Goal: Task Accomplishment & Management: Complete application form

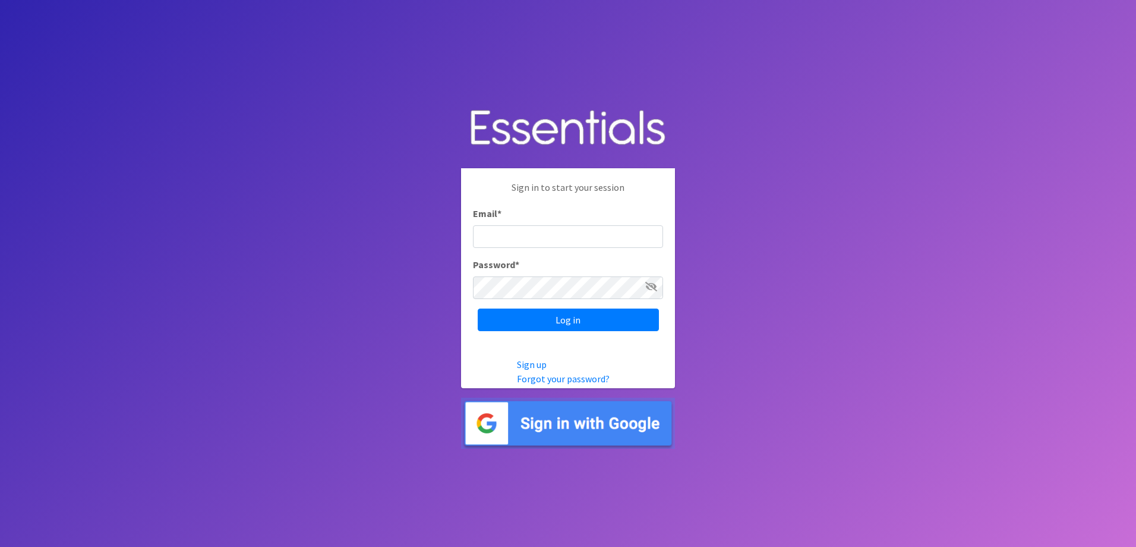
click at [534, 249] on div "Sign in to start your session Email * Password * Log in" at bounding box center [568, 255] width 214 height 175
click at [527, 235] on input "Email *" at bounding box center [568, 236] width 190 height 23
type input "[EMAIL_ADDRESS][DOMAIN_NAME]"
click at [552, 320] on input "Log in" at bounding box center [568, 319] width 181 height 23
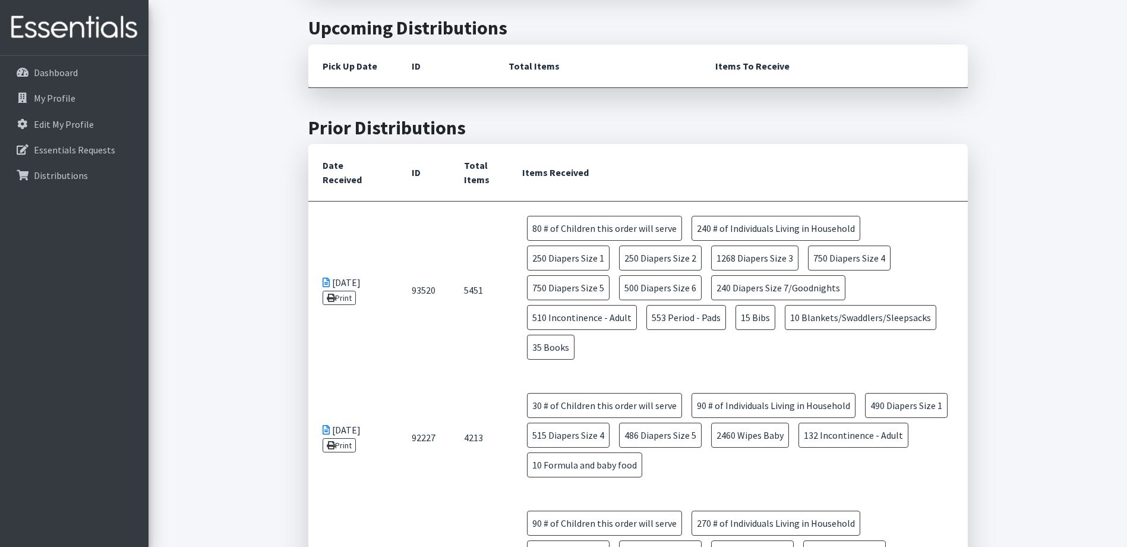
scroll to position [535, 0]
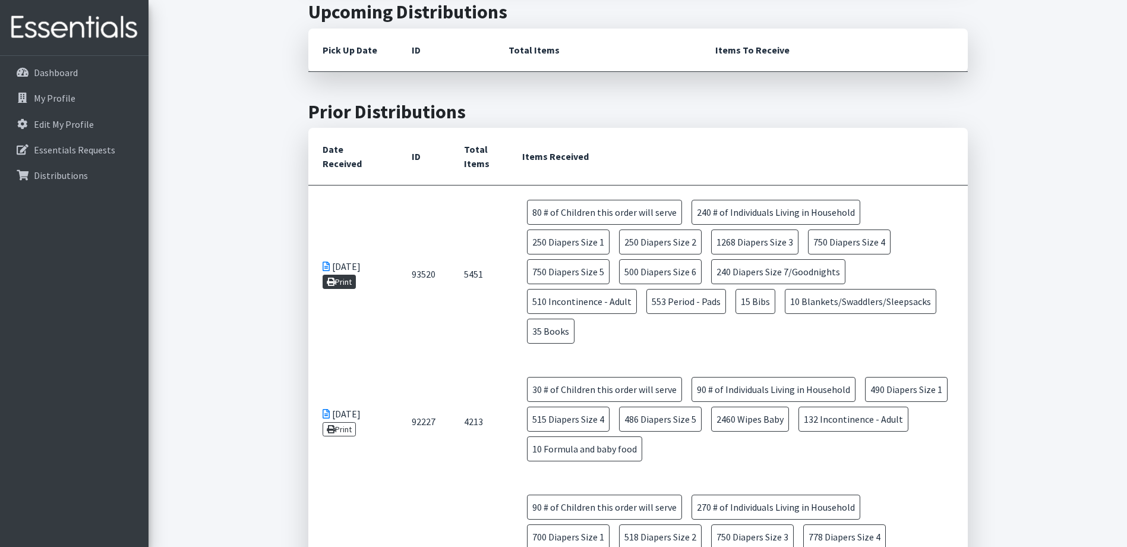
click at [342, 275] on link "Print" at bounding box center [340, 282] width 34 height 14
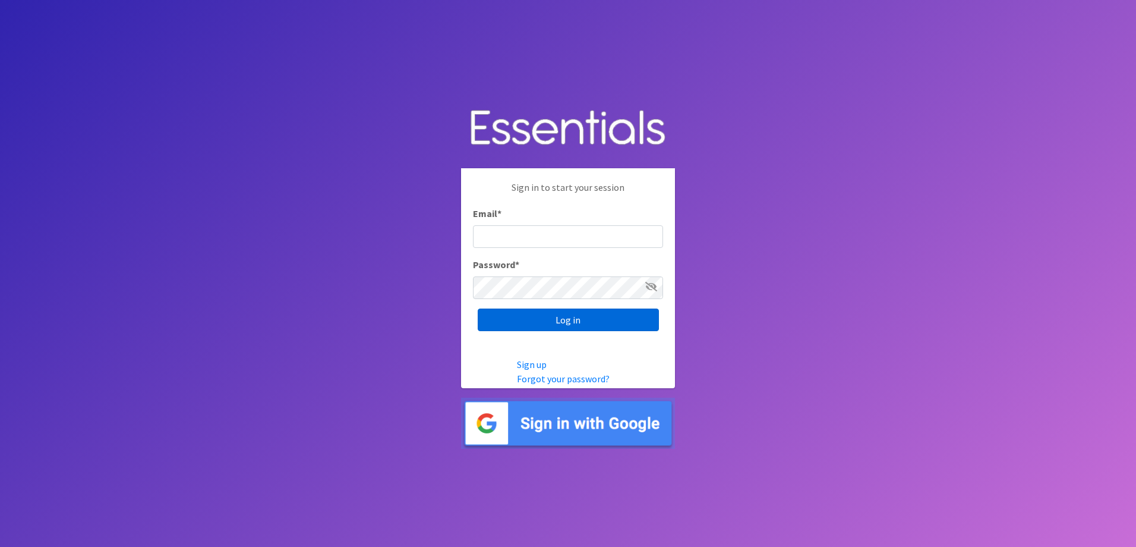
type input "[EMAIL_ADDRESS][DOMAIN_NAME]"
click at [552, 314] on input "Log in" at bounding box center [568, 319] width 181 height 23
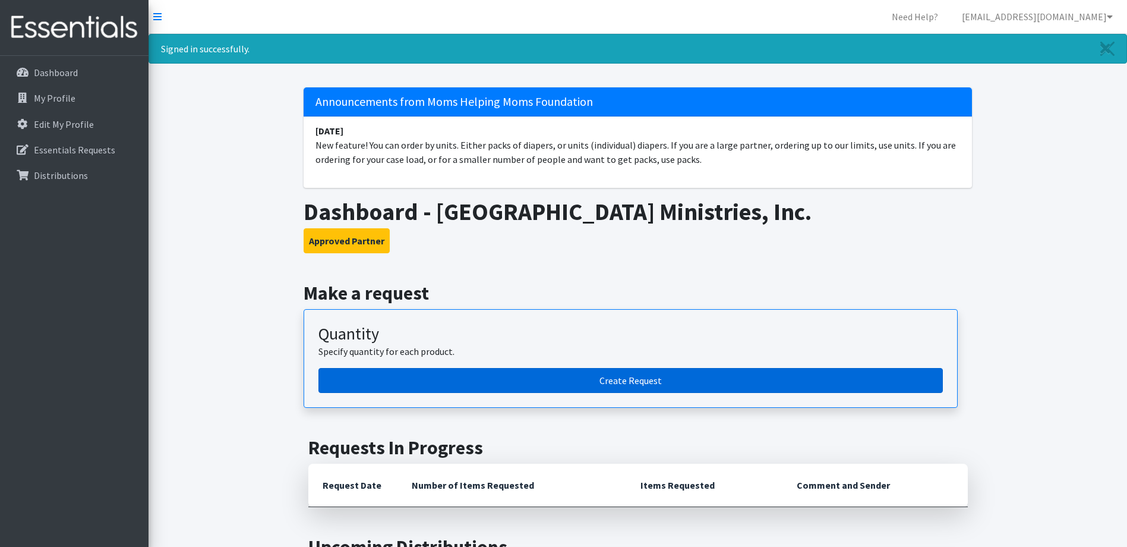
click at [617, 382] on link "Create Request" at bounding box center [631, 380] width 625 height 25
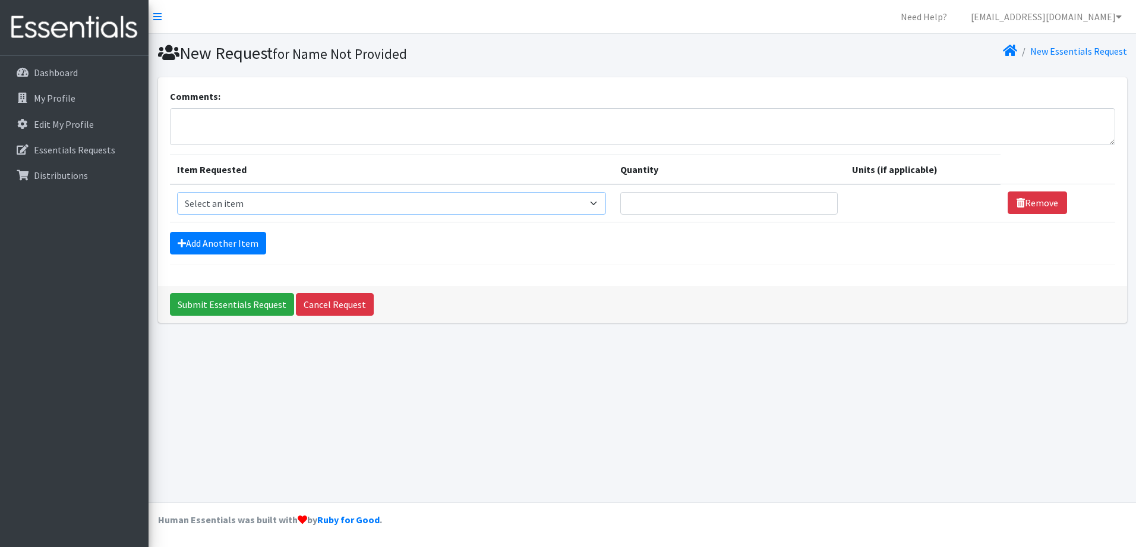
click at [600, 203] on select "Select an item # of Children this order will serve # of Individuals Living in H…" at bounding box center [392, 203] width 430 height 23
click at [712, 276] on div "Comments: Item Requested Quantity Units (if applicable) Item Requested Select a…" at bounding box center [642, 181] width 969 height 209
click at [601, 201] on select "Select an item # of Children this order will serve # of Individuals Living in H…" at bounding box center [392, 203] width 430 height 23
select select "13431"
click at [177, 192] on select "Select an item # of Children this order will serve # of Individuals Living in H…" at bounding box center [392, 203] width 430 height 23
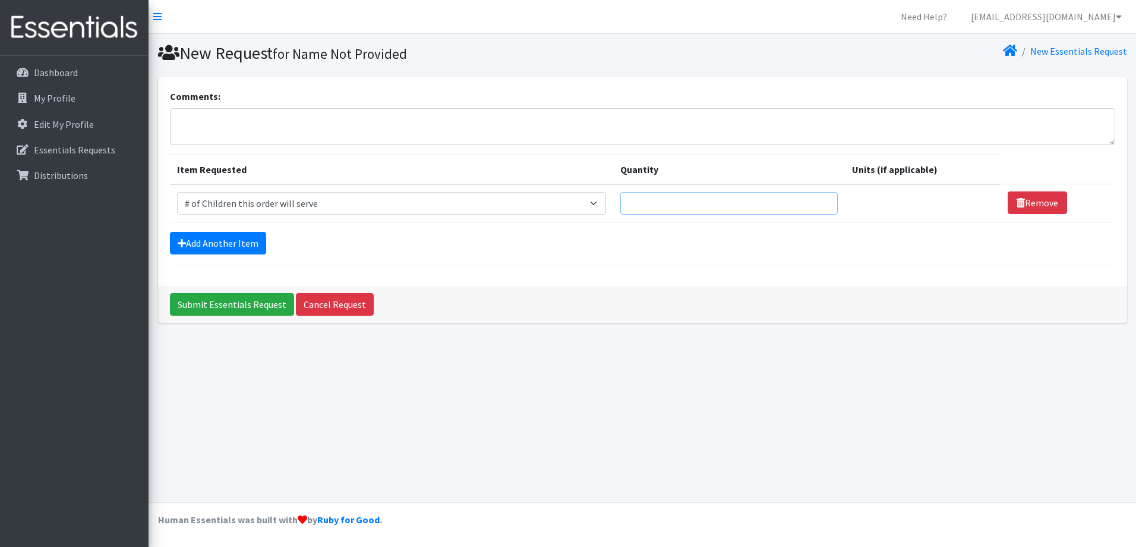
click at [686, 199] on input "Quantity" at bounding box center [729, 203] width 218 height 23
type input "80"
click at [210, 238] on link "Add Another Item" at bounding box center [218, 243] width 96 height 23
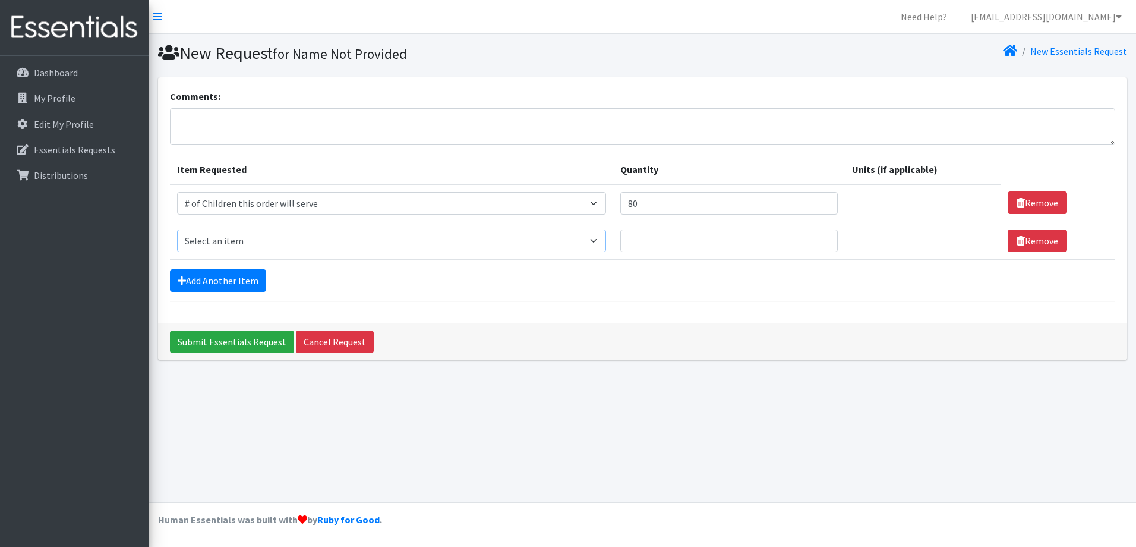
click at [605, 241] on select "Select an item # of Children this order will serve # of Individuals Living in H…" at bounding box center [392, 240] width 430 height 23
select select "6076"
click at [177, 229] on select "Select an item # of Children this order will serve # of Individuals Living in H…" at bounding box center [392, 240] width 430 height 23
click at [665, 244] on input "Quantity" at bounding box center [729, 240] width 218 height 23
type input "240"
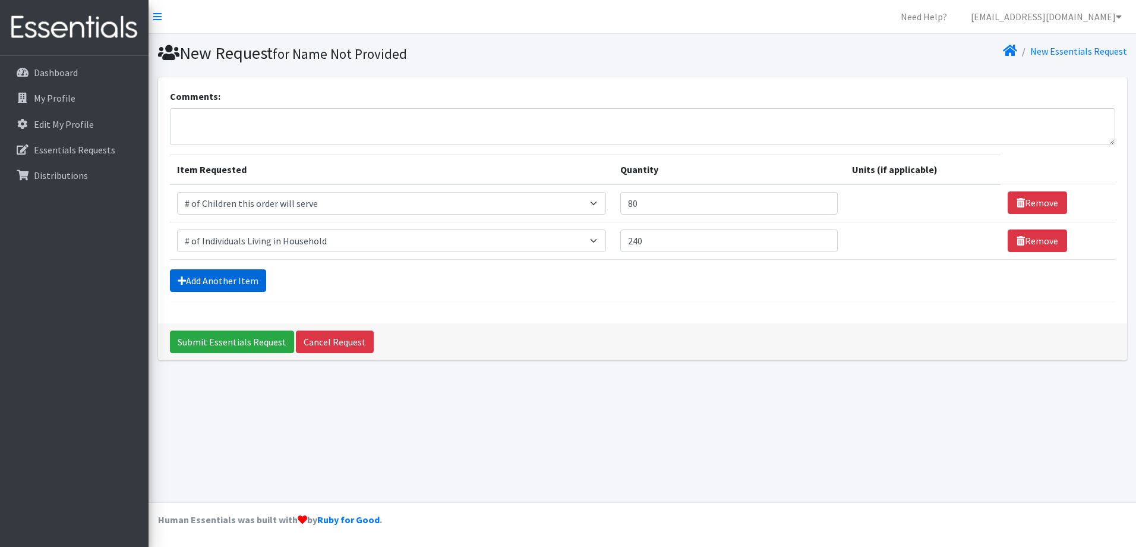
click at [233, 282] on link "Add Another Item" at bounding box center [218, 280] width 96 height 23
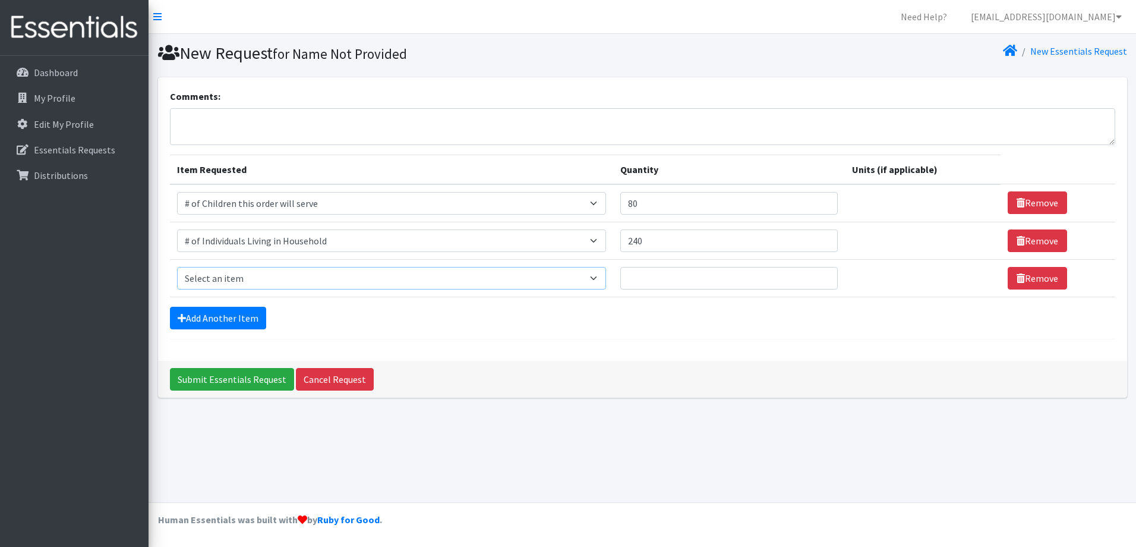
click at [598, 278] on select "Select an item # of Children this order will serve # of Individuals Living in H…" at bounding box center [392, 278] width 430 height 23
select select "1964"
click at [177, 267] on select "Select an item # of Children this order will serve # of Individuals Living in H…" at bounding box center [392, 278] width 430 height 23
click at [695, 275] on input "Quantity" at bounding box center [721, 278] width 215 height 23
type input "10"
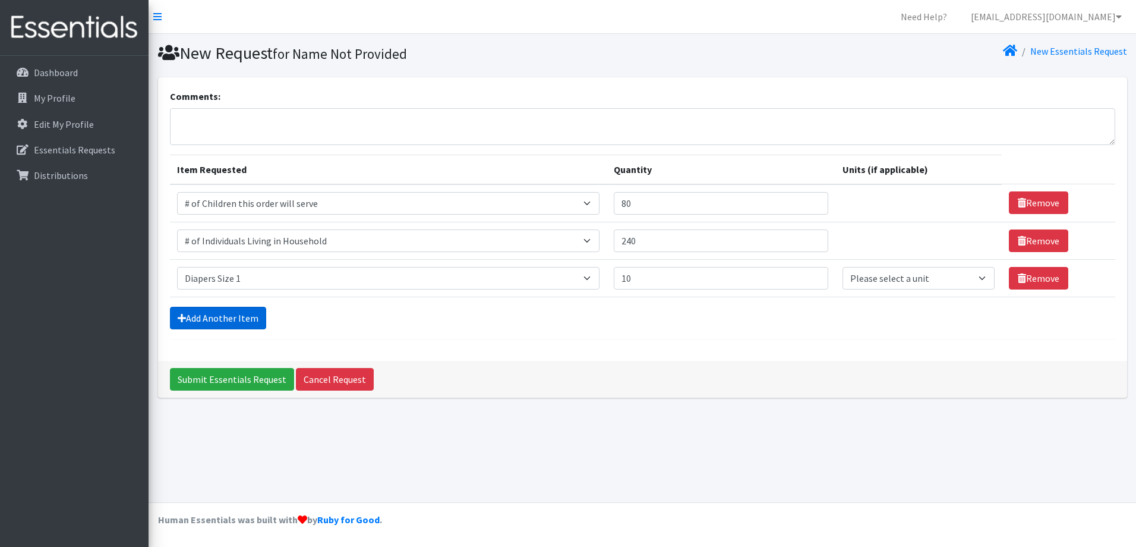
click at [225, 319] on link "Add Another Item" at bounding box center [218, 318] width 96 height 23
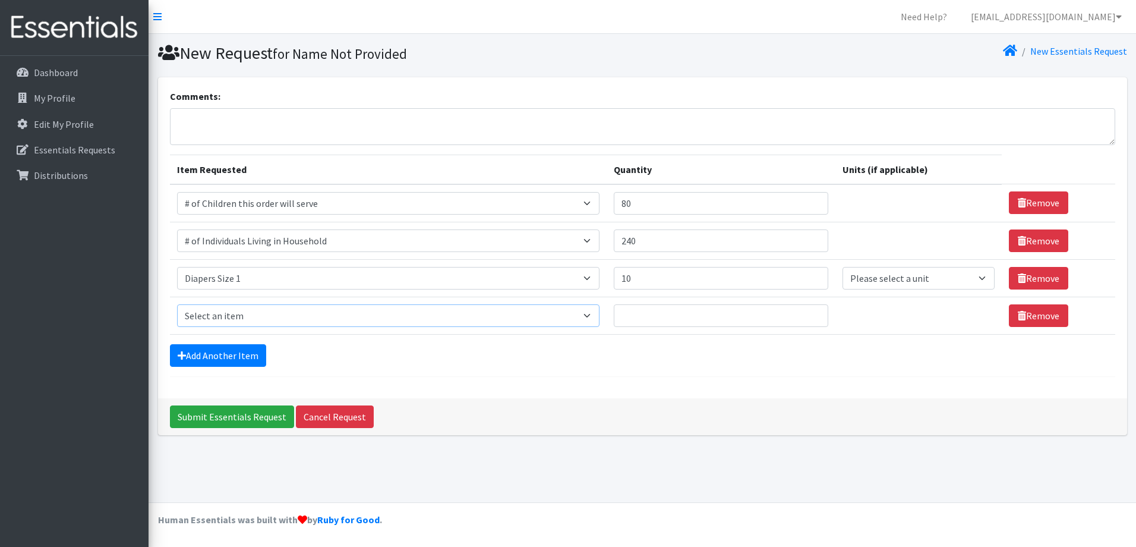
click at [597, 320] on select "Select an item # of Children this order will serve # of Individuals Living in H…" at bounding box center [388, 315] width 423 height 23
select select "1965"
click at [177, 304] on select "Select an item # of Children this order will serve # of Individuals Living in H…" at bounding box center [388, 315] width 423 height 23
click at [667, 316] on input "Quantity" at bounding box center [721, 315] width 215 height 23
type input "5"
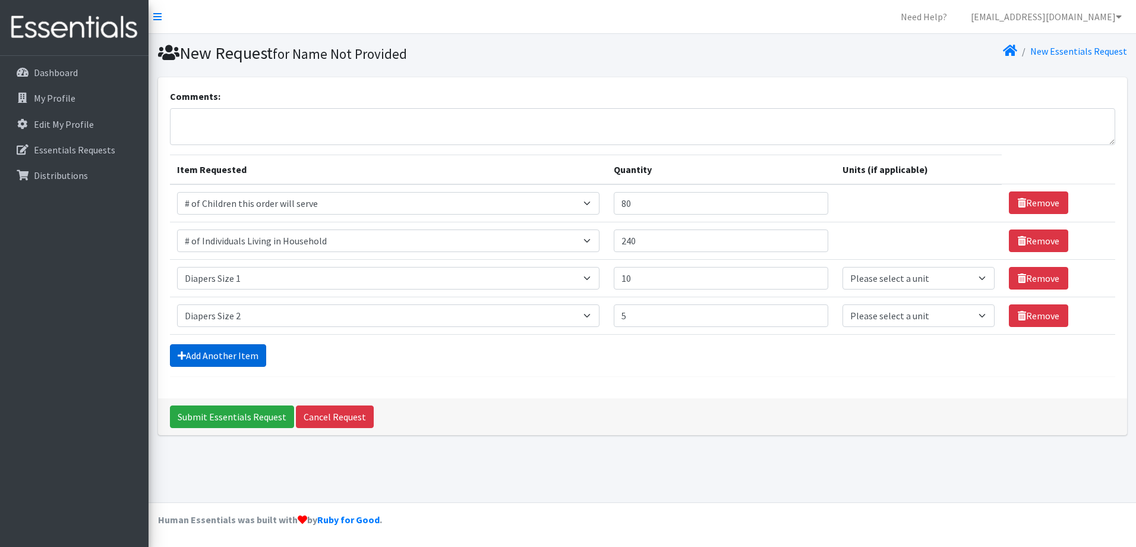
click at [210, 351] on link "Add Another Item" at bounding box center [218, 355] width 96 height 23
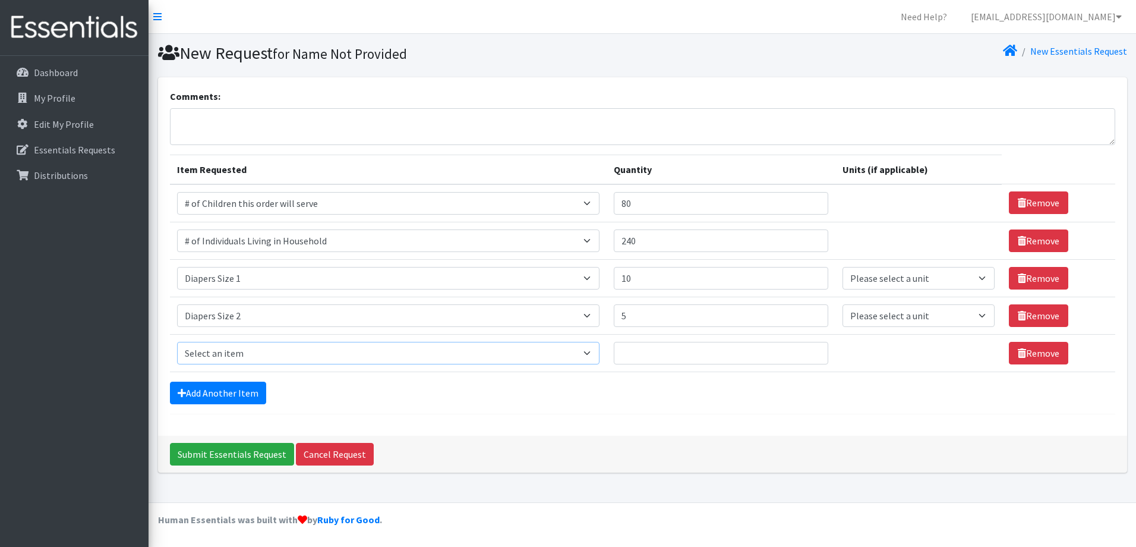
click at [590, 358] on select "Select an item # of Children this order will serve # of Individuals Living in H…" at bounding box center [388, 353] width 423 height 23
select select "1966"
click at [177, 342] on select "Select an item # of Children this order will serve # of Individuals Living in H…" at bounding box center [388, 353] width 423 height 23
click at [656, 357] on input "Quantity" at bounding box center [721, 353] width 215 height 23
click at [248, 391] on link "Add Another Item" at bounding box center [218, 393] width 96 height 23
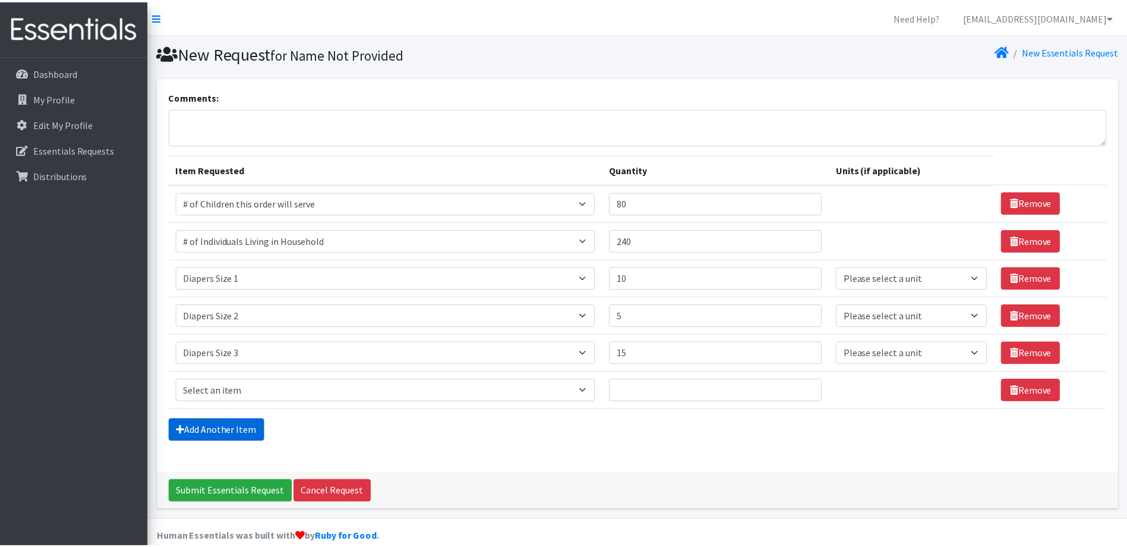
scroll to position [17, 0]
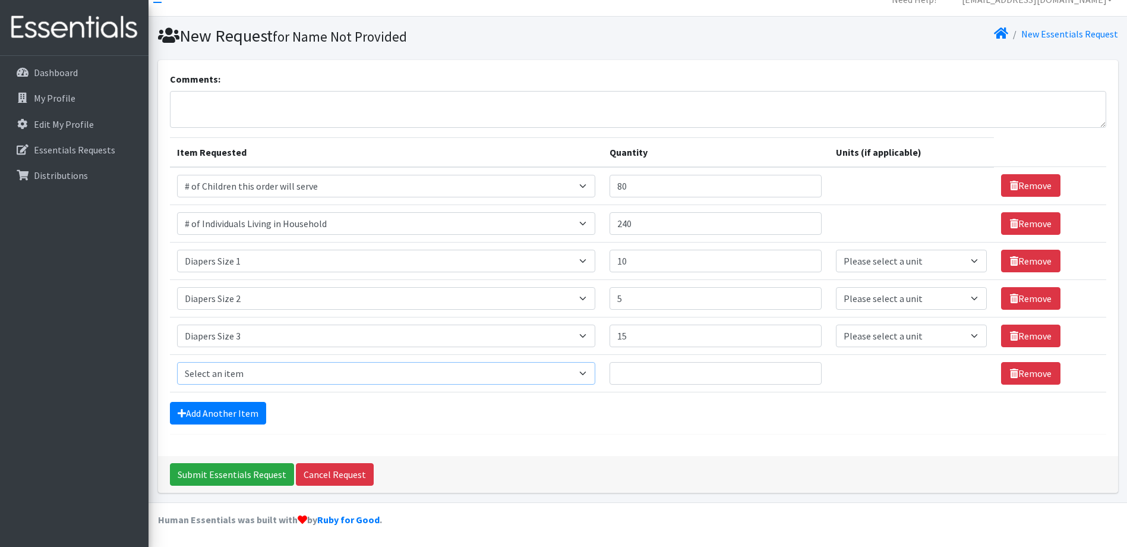
click at [587, 371] on select "Select an item # of Children this order will serve # of Individuals Living in H…" at bounding box center [386, 373] width 419 height 23
click at [651, 424] on form "Comments: Item Requested Quantity Units (if applicable) Item Requested Select a…" at bounding box center [638, 253] width 937 height 363
click at [653, 335] on input "15" at bounding box center [716, 335] width 212 height 23
type input "10"
click at [259, 368] on select "Select an item # of Children this order will serve # of Individuals Living in H…" at bounding box center [386, 373] width 419 height 23
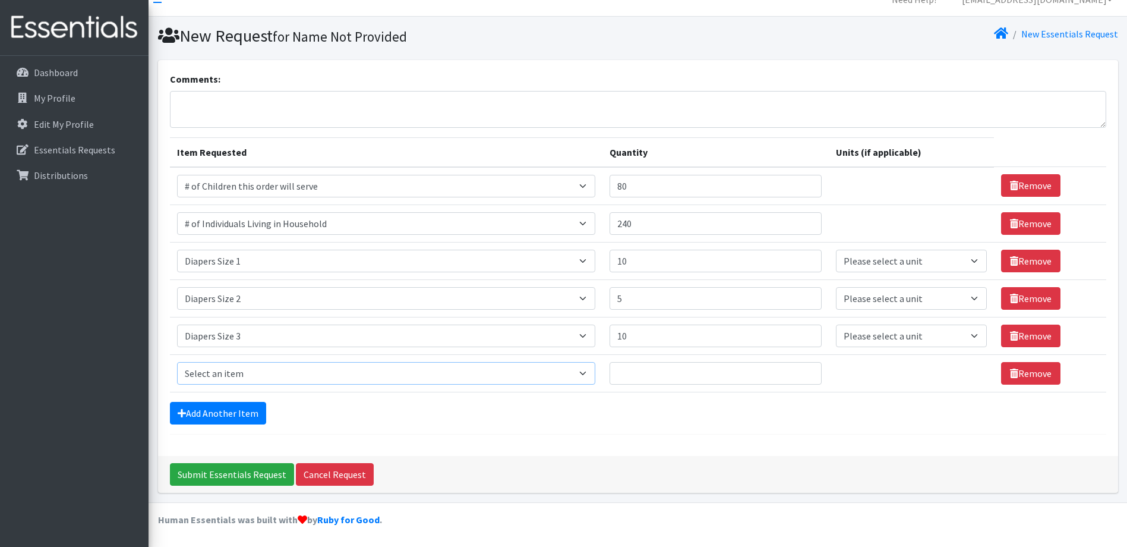
select select "1967"
click at [177, 362] on select "Select an item # of Children this order will serve # of Individuals Living in H…" at bounding box center [386, 373] width 419 height 23
click at [629, 371] on input "Quantity" at bounding box center [716, 373] width 212 height 23
type input "10"
click at [209, 413] on link "Add Another Item" at bounding box center [218, 413] width 96 height 23
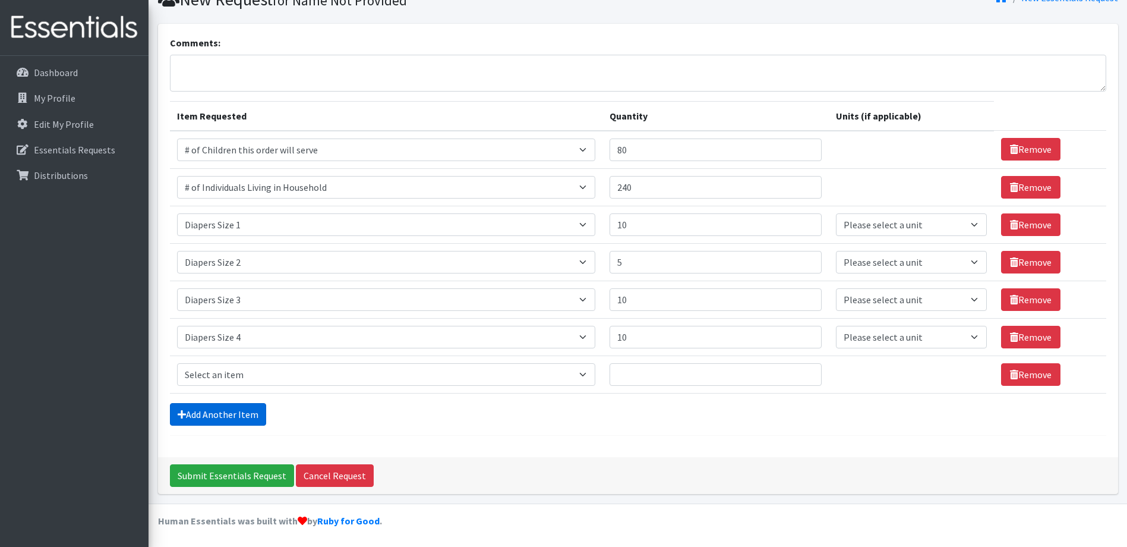
scroll to position [55, 0]
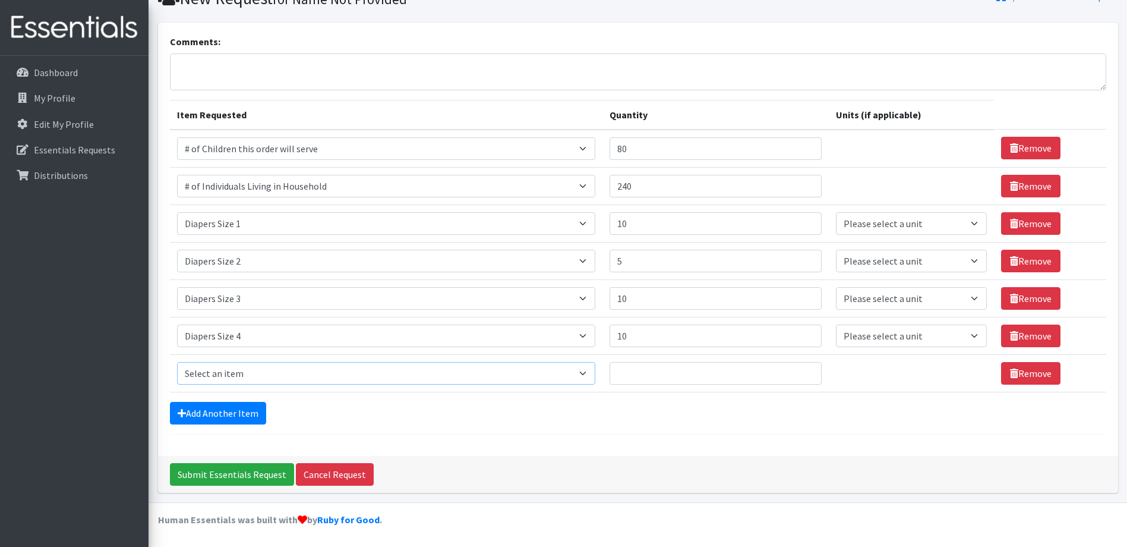
click at [591, 374] on select "Select an item # of Children this order will serve # of Individuals Living in H…" at bounding box center [386, 373] width 419 height 23
select select "1968"
click at [177, 362] on select "Select an item # of Children this order will serve # of Individuals Living in H…" at bounding box center [386, 373] width 419 height 23
click at [625, 377] on input "Quantity" at bounding box center [716, 373] width 212 height 23
type input "10"
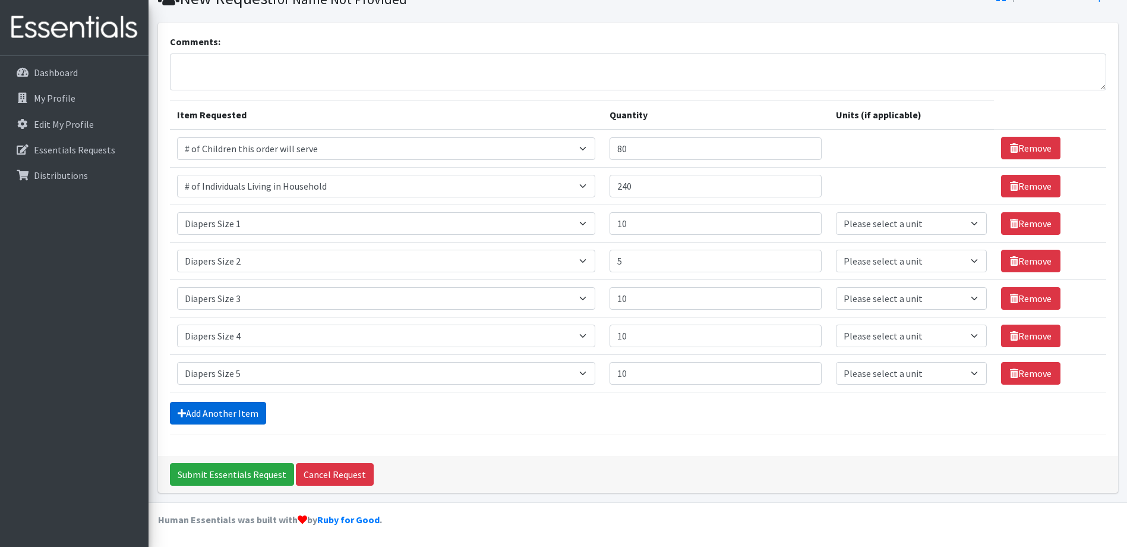
click at [237, 409] on link "Add Another Item" at bounding box center [218, 413] width 96 height 23
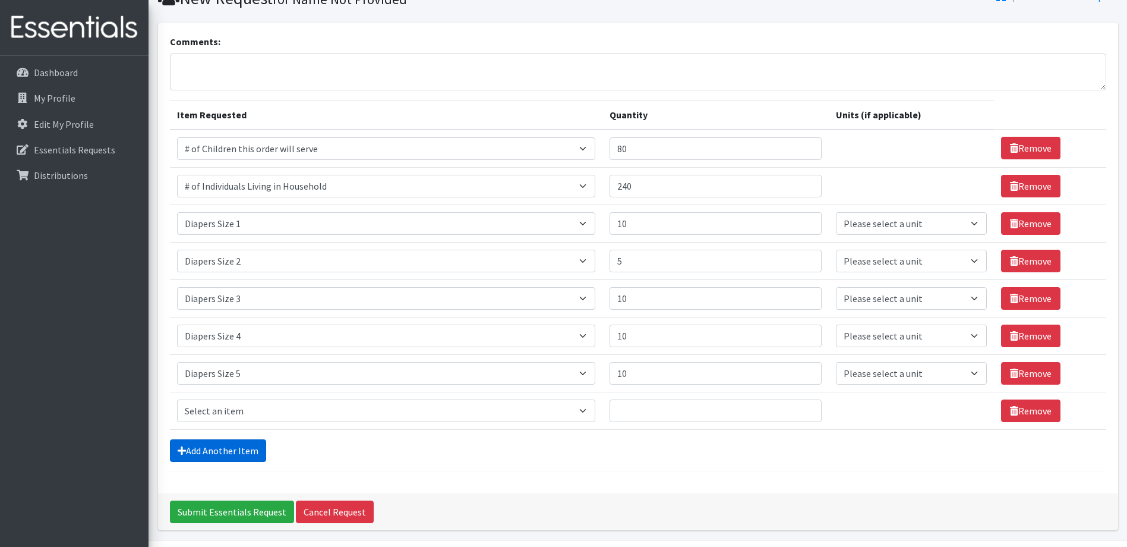
scroll to position [92, 0]
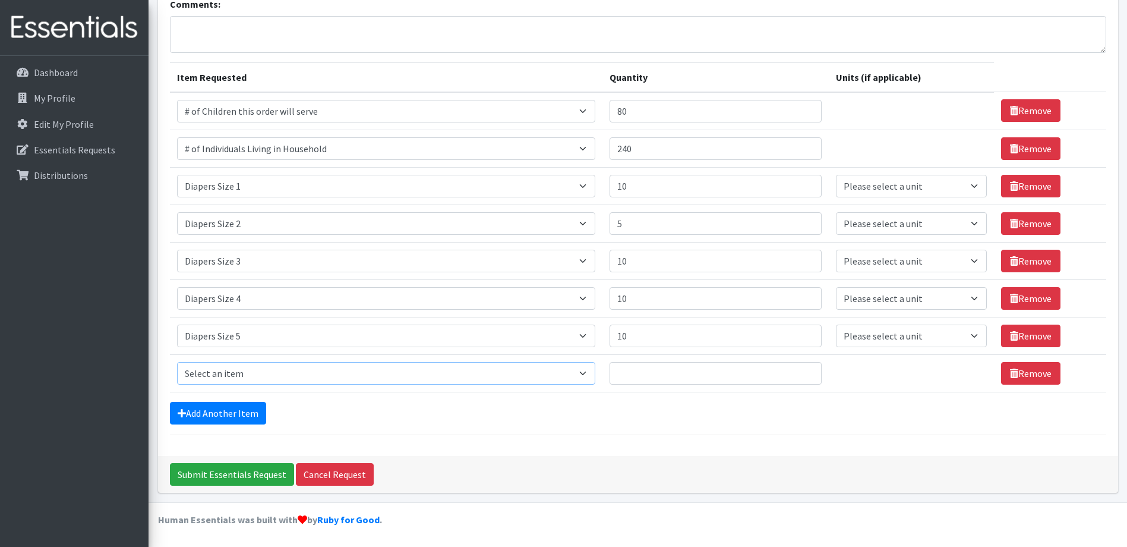
click at [592, 372] on select "Select an item # of Children this order will serve # of Individuals Living in H…" at bounding box center [386, 373] width 419 height 23
select select "1973"
click at [177, 362] on select "Select an item # of Children this order will serve # of Individuals Living in H…" at bounding box center [386, 373] width 419 height 23
click at [649, 376] on input "Quantity" at bounding box center [716, 373] width 212 height 23
type input "5"
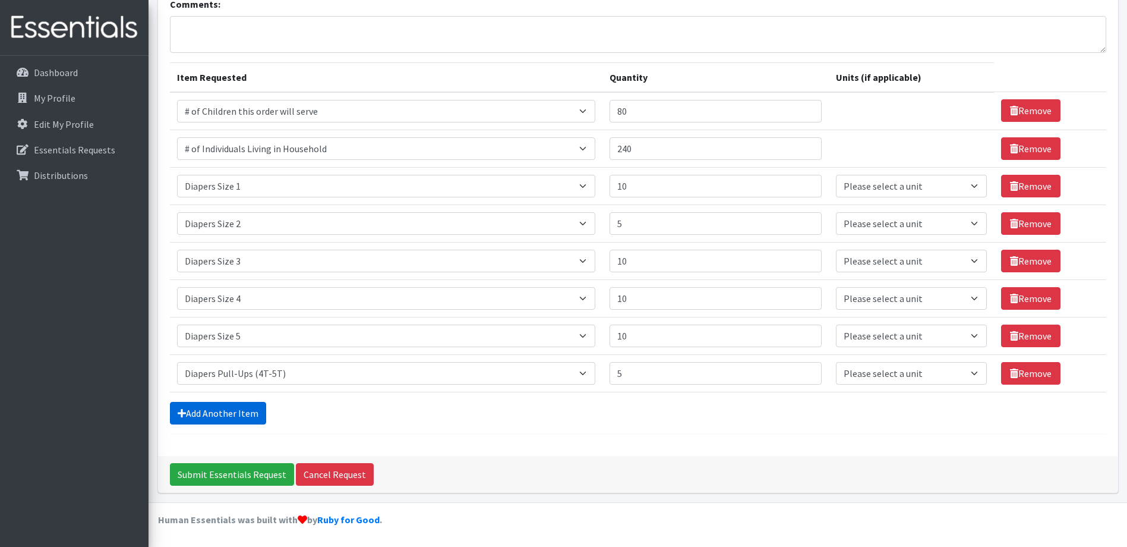
click at [242, 412] on link "Add Another Item" at bounding box center [218, 413] width 96 height 23
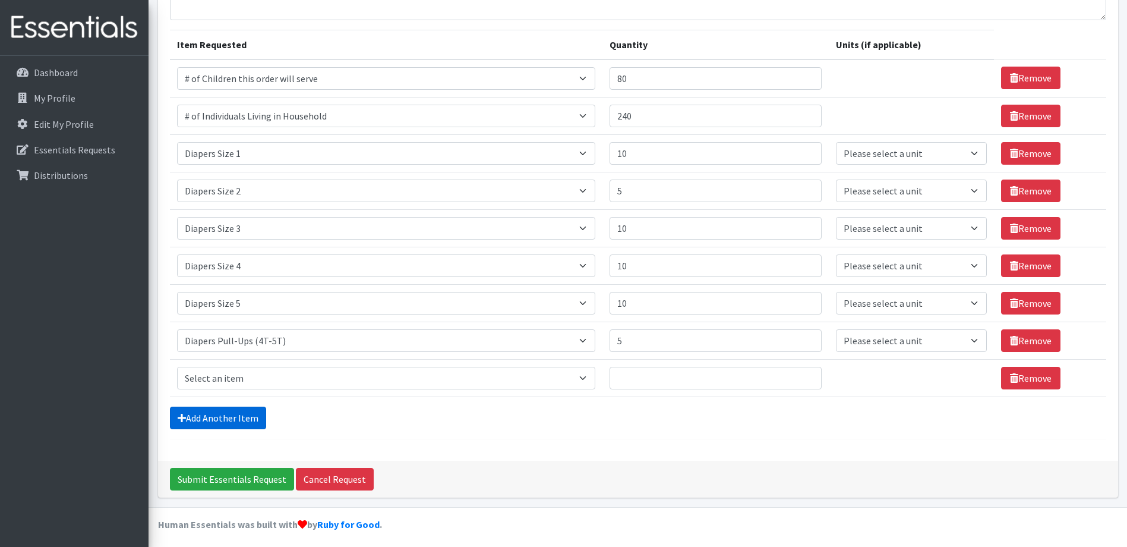
scroll to position [130, 0]
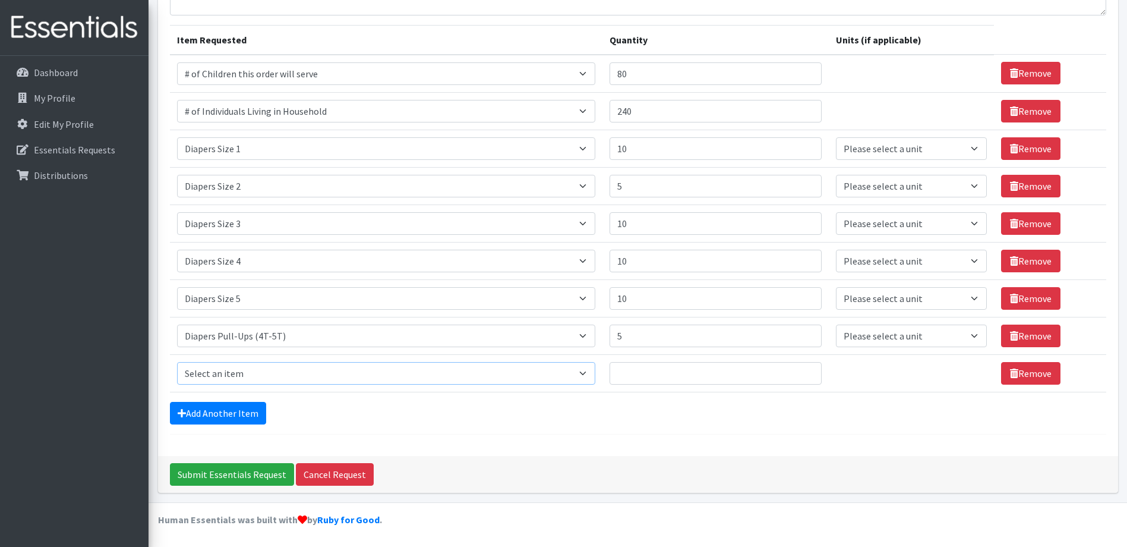
click at [587, 376] on select "Select an item # of Children this order will serve # of Individuals Living in H…" at bounding box center [386, 373] width 419 height 23
select select "1972"
click at [177, 362] on select "Select an item # of Children this order will serve # of Individuals Living in H…" at bounding box center [386, 373] width 419 height 23
click at [651, 377] on input "Quantity" at bounding box center [716, 373] width 212 height 23
type input "5"
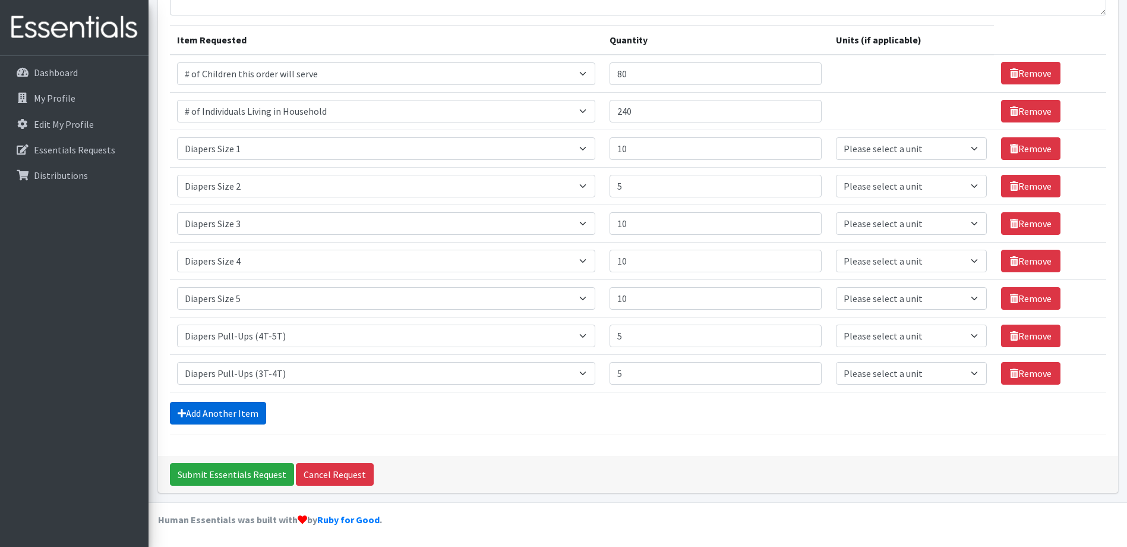
click at [251, 410] on link "Add Another Item" at bounding box center [218, 413] width 96 height 23
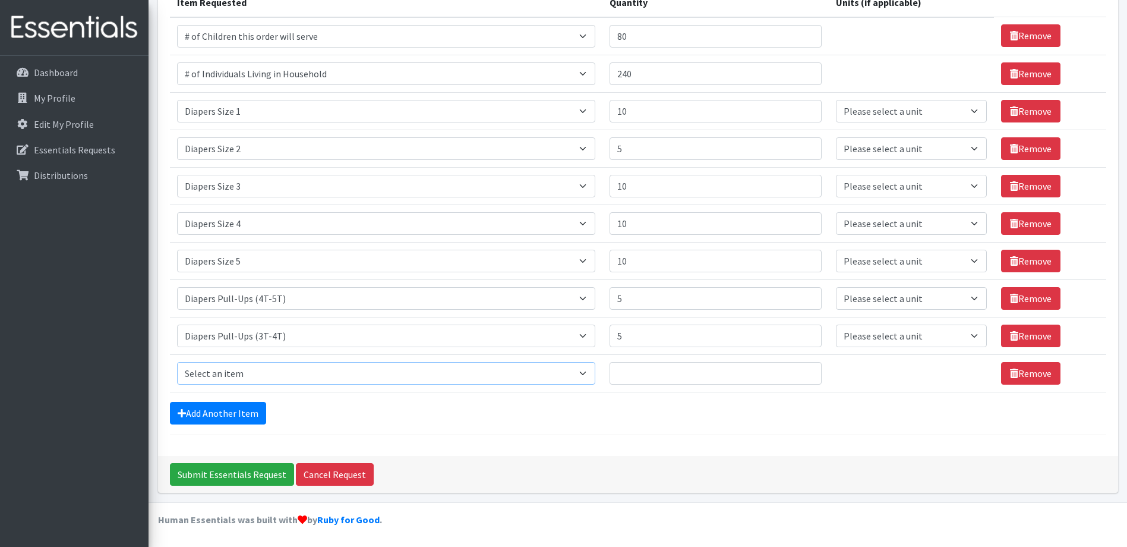
click at [588, 372] on select "Select an item # of Children this order will serve # of Individuals Living in H…" at bounding box center [386, 373] width 419 height 23
click at [654, 434] on hr at bounding box center [638, 434] width 937 height 1
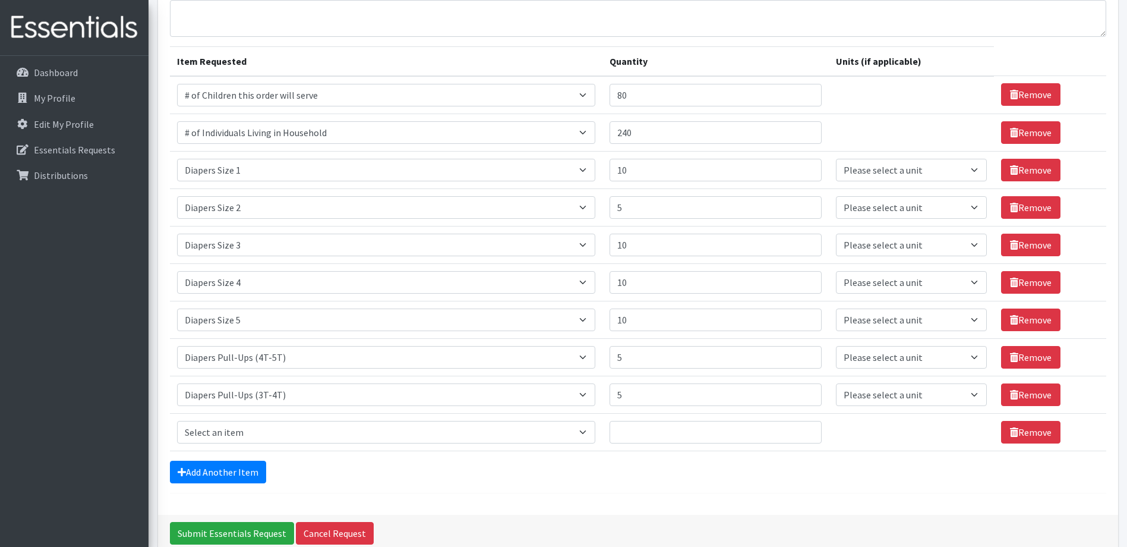
scroll to position [108, 0]
click at [647, 243] on input "10" at bounding box center [716, 245] width 212 height 23
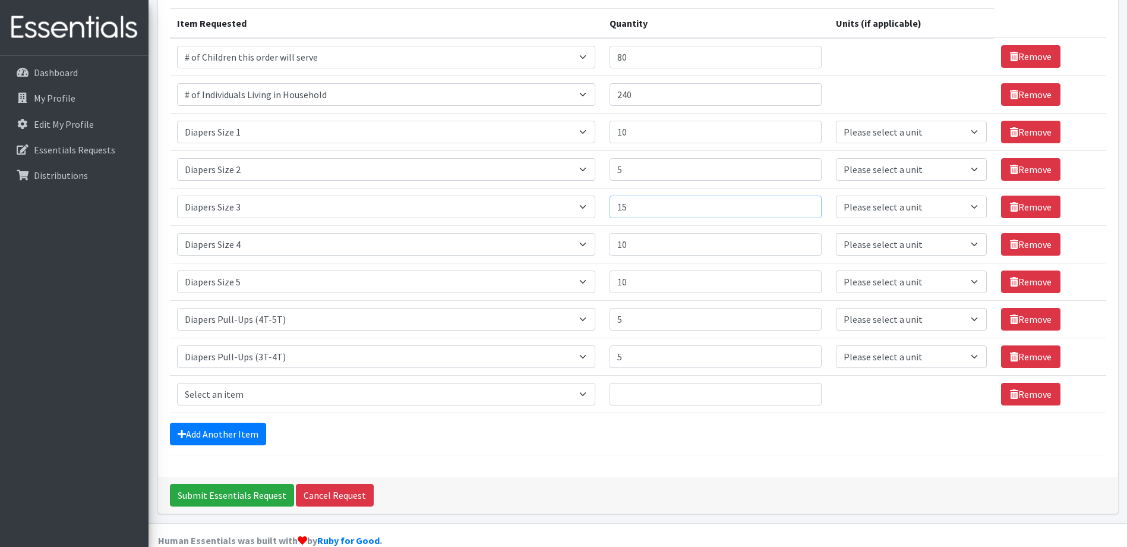
scroll to position [167, 0]
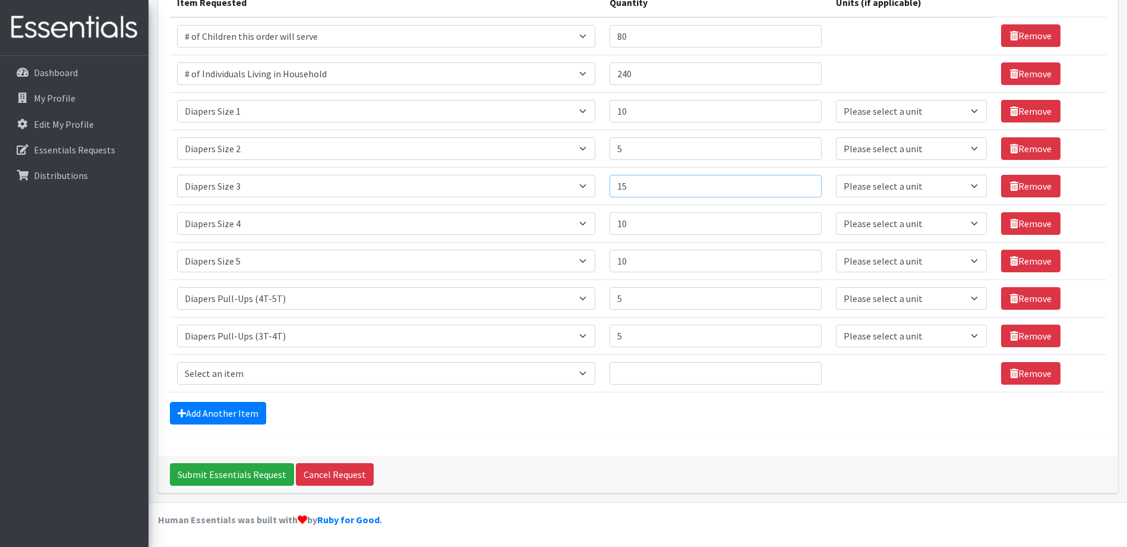
type input "1"
type input "20"
click at [592, 373] on select "Select an item # of Children this order will serve # of Individuals Living in H…" at bounding box center [386, 373] width 419 height 23
select select "1970"
click at [177, 362] on select "Select an item # of Children this order will serve # of Individuals Living in H…" at bounding box center [386, 373] width 419 height 23
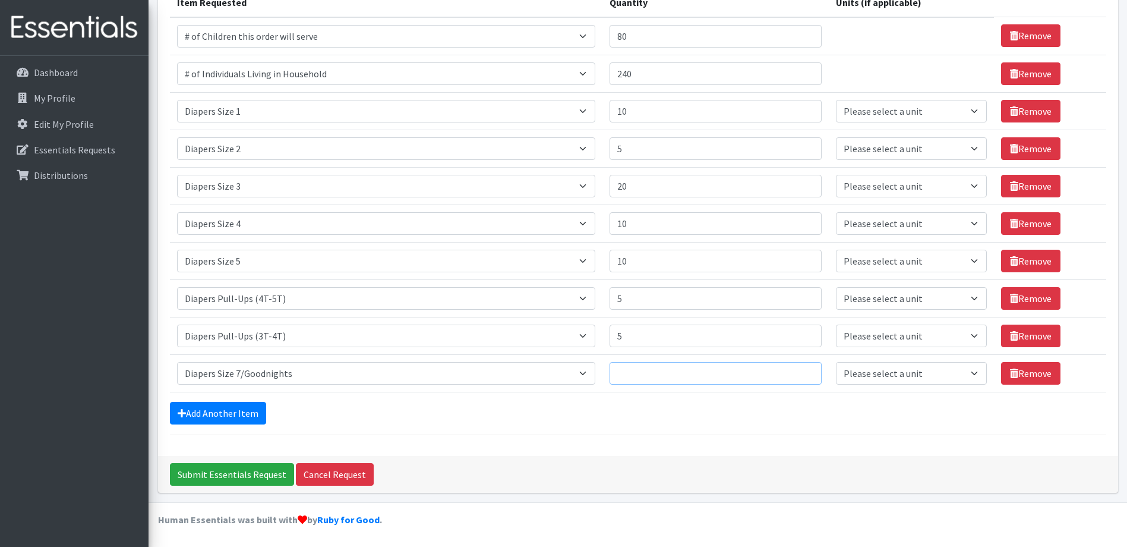
click at [642, 364] on input "Quantity" at bounding box center [716, 373] width 212 height 23
type input "5"
click at [234, 407] on link "Add Another Item" at bounding box center [218, 413] width 96 height 23
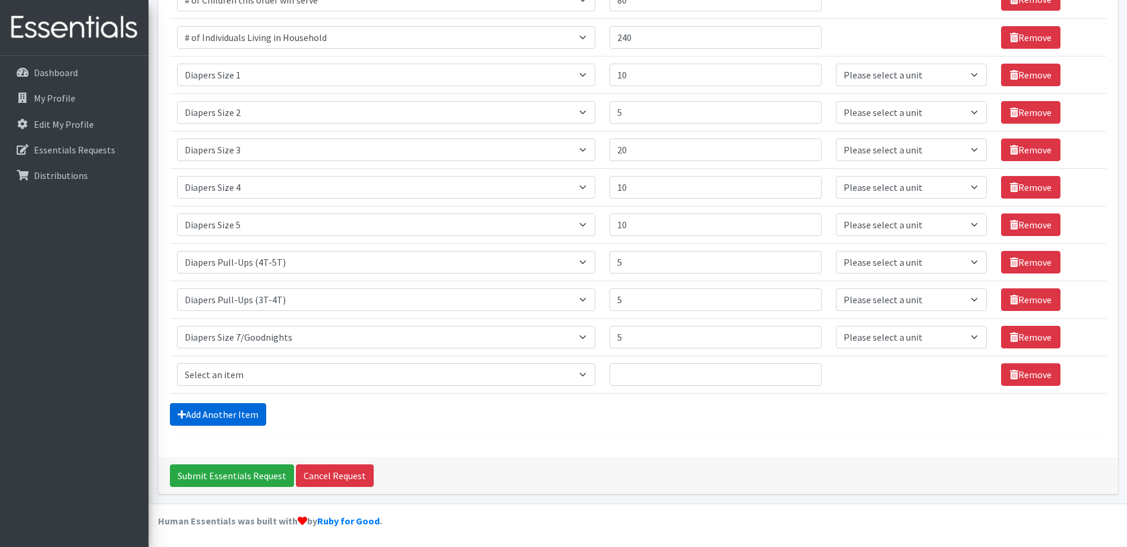
scroll to position [204, 0]
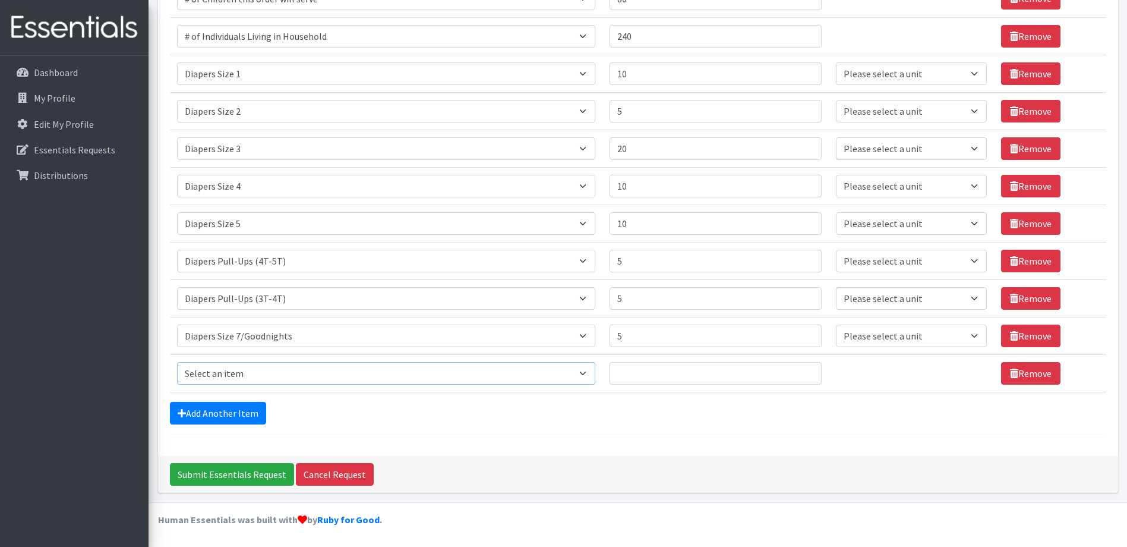
click at [584, 374] on select "Select an item # of Children this order will serve # of Individuals Living in H…" at bounding box center [386, 373] width 419 height 23
select select "1963"
click at [177, 362] on select "Select an item # of Children this order will serve # of Individuals Living in H…" at bounding box center [386, 373] width 419 height 23
click at [651, 371] on input "Quantity" at bounding box center [716, 373] width 212 height 23
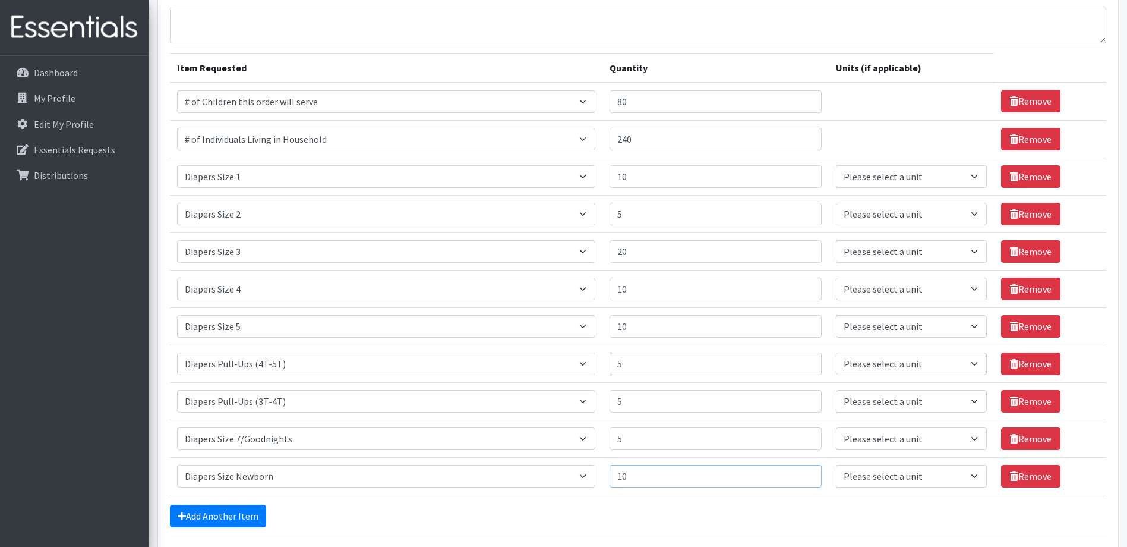
scroll to position [86, 0]
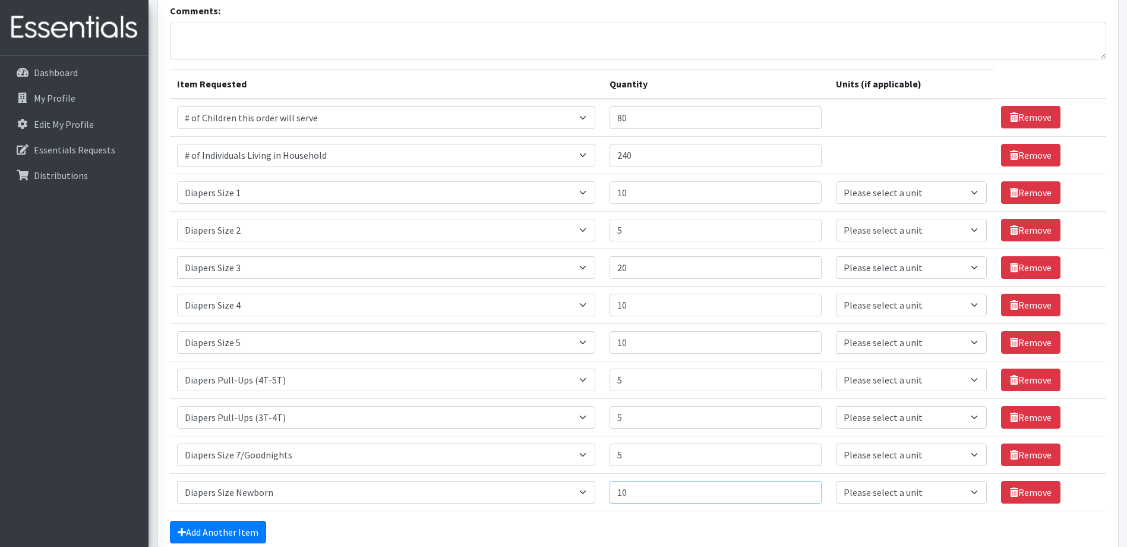
type input "10"
click at [637, 266] on input "20" at bounding box center [716, 267] width 212 height 23
click at [641, 229] on input "5" at bounding box center [716, 230] width 212 height 23
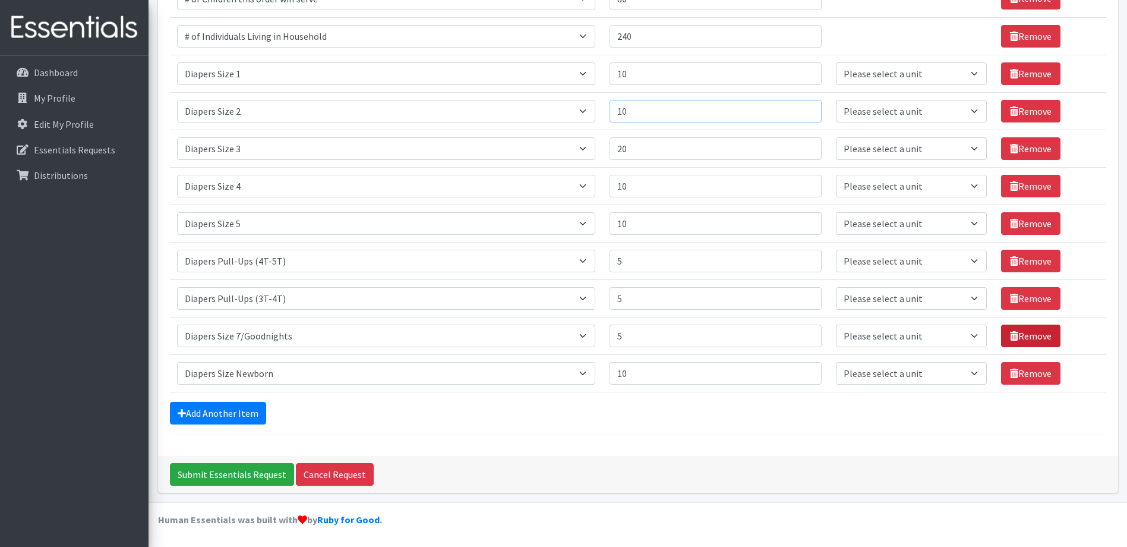
type input "10"
click at [1023, 333] on link "Remove" at bounding box center [1030, 335] width 59 height 23
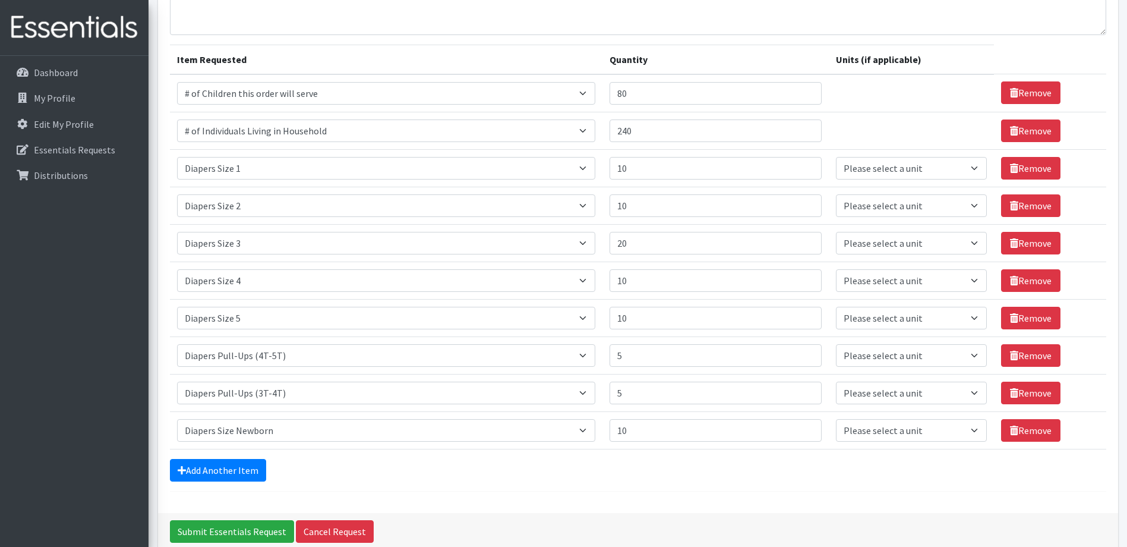
scroll to position [167, 0]
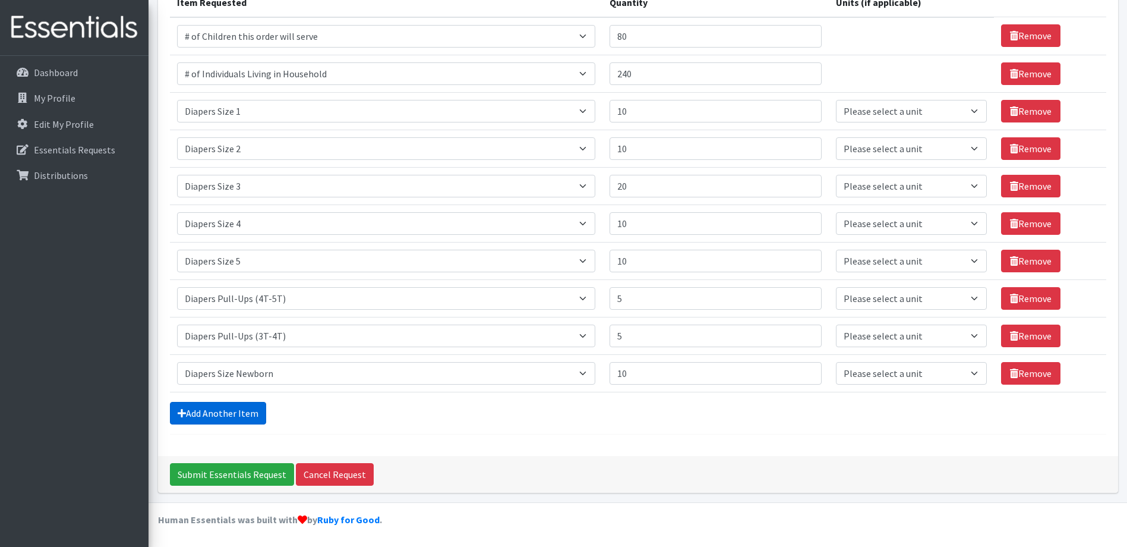
click at [242, 409] on link "Add Another Item" at bounding box center [218, 413] width 96 height 23
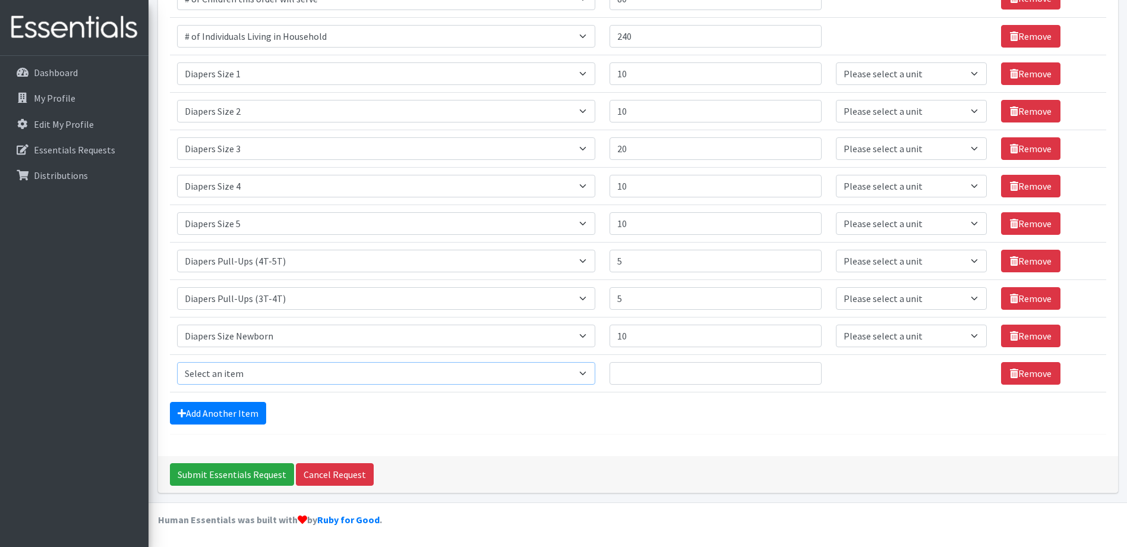
click at [590, 374] on select "Select an item # of Children this order will serve # of Individuals Living in H…" at bounding box center [386, 373] width 419 height 23
select select "5773"
click at [177, 362] on select "Select an item # of Children this order will serve # of Individuals Living in H…" at bounding box center [386, 373] width 419 height 23
click at [636, 374] on input "Quantity" at bounding box center [716, 373] width 212 height 23
type input "5"
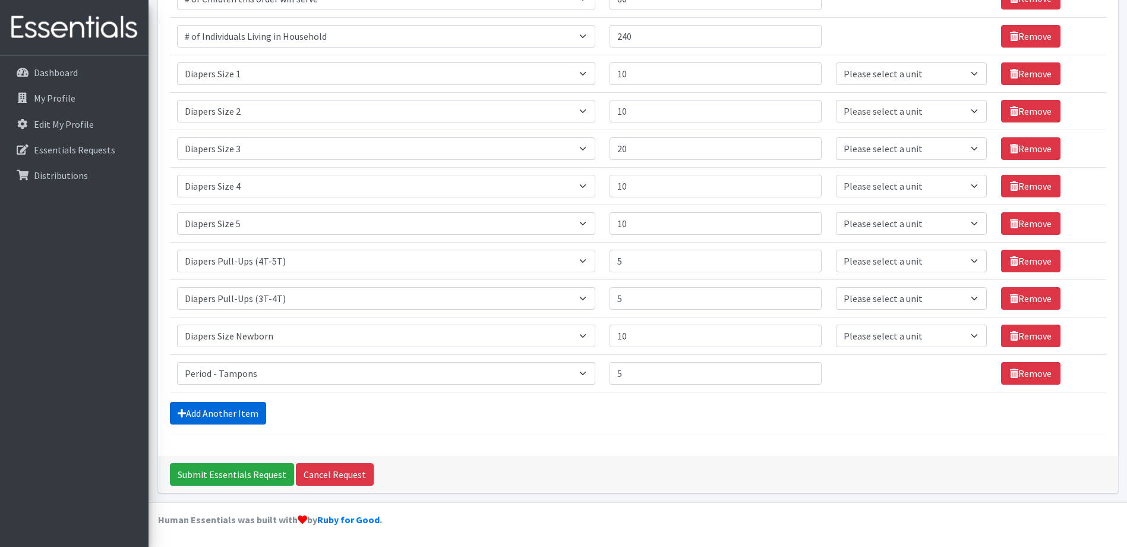
click at [216, 418] on link "Add Another Item" at bounding box center [218, 413] width 96 height 23
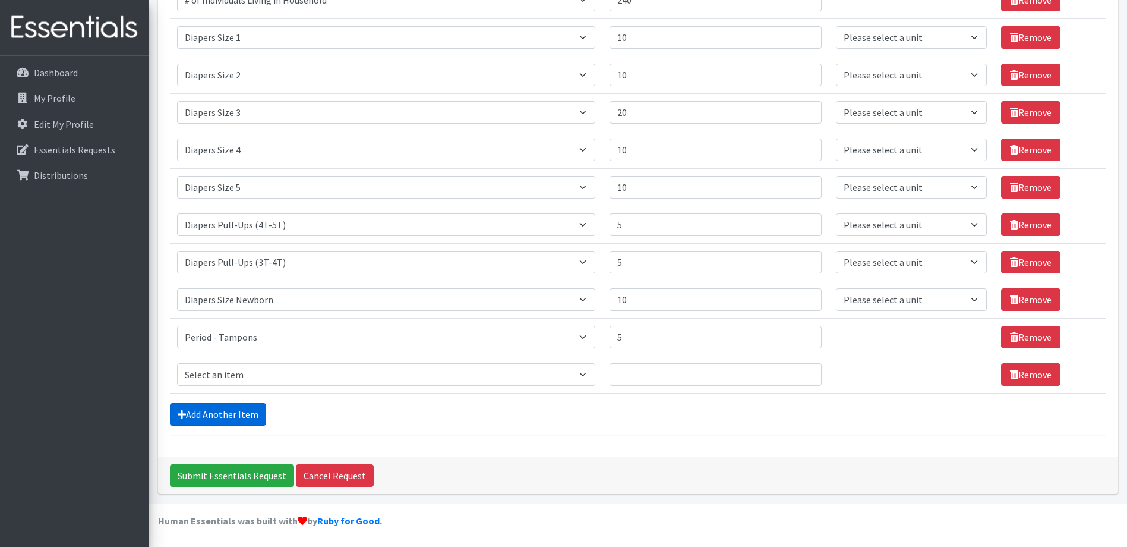
scroll to position [242, 0]
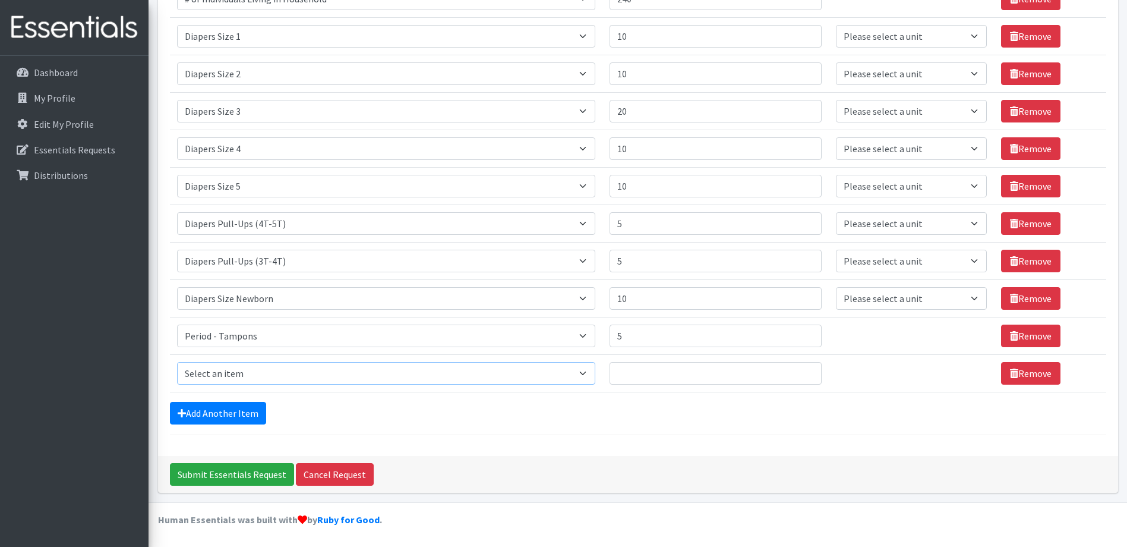
click at [589, 371] on select "Select an item # of Children this order will serve # of Individuals Living in H…" at bounding box center [386, 373] width 419 height 23
select select "14398"
click at [177, 362] on select "Select an item # of Children this order will serve # of Individuals Living in H…" at bounding box center [386, 373] width 419 height 23
click at [632, 376] on input "Quantity" at bounding box center [716, 373] width 212 height 23
type input "5"
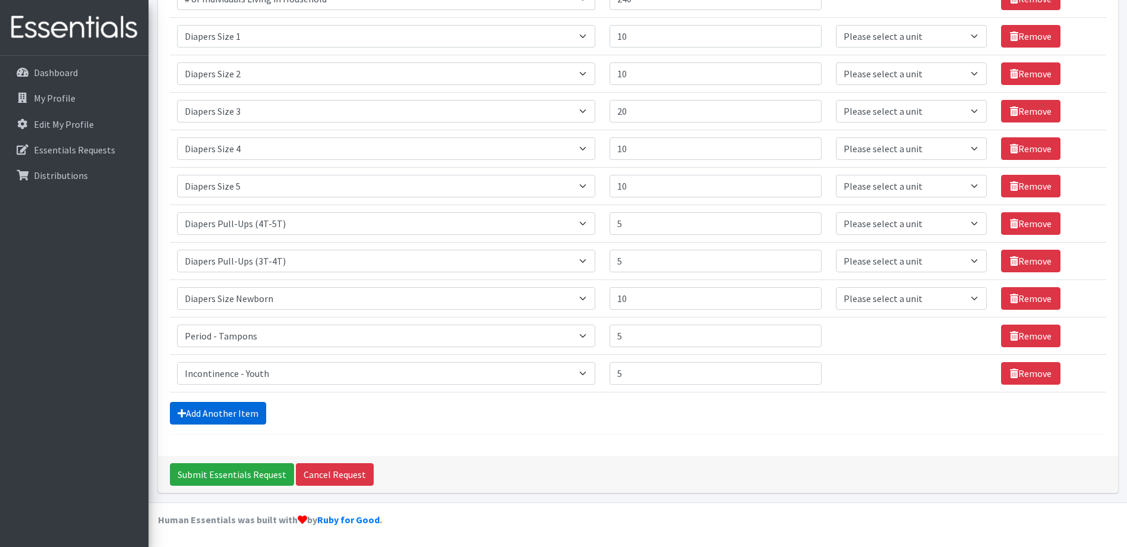
click at [237, 408] on link "Add Another Item" at bounding box center [218, 413] width 96 height 23
click at [593, 370] on select "Select an item # of Children this order will serve # of Individuals Living in H…" at bounding box center [386, 373] width 419 height 23
select select "1929"
click at [177, 362] on select "Select an item # of Children this order will serve # of Individuals Living in H…" at bounding box center [386, 373] width 419 height 23
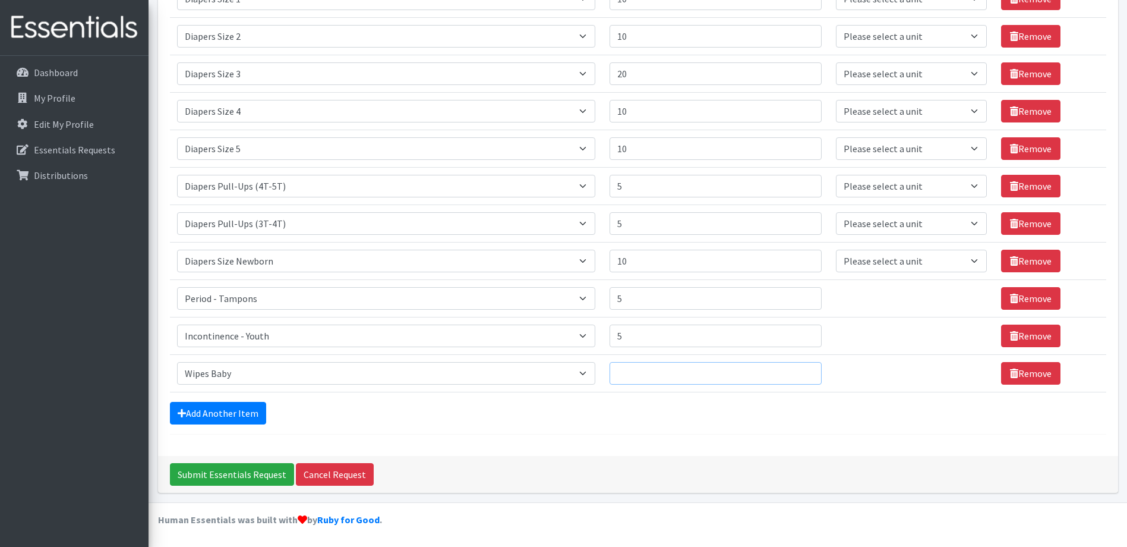
click at [686, 374] on input "Quantity" at bounding box center [716, 373] width 212 height 23
type input "80"
click at [235, 411] on link "Add Another Item" at bounding box center [218, 413] width 96 height 23
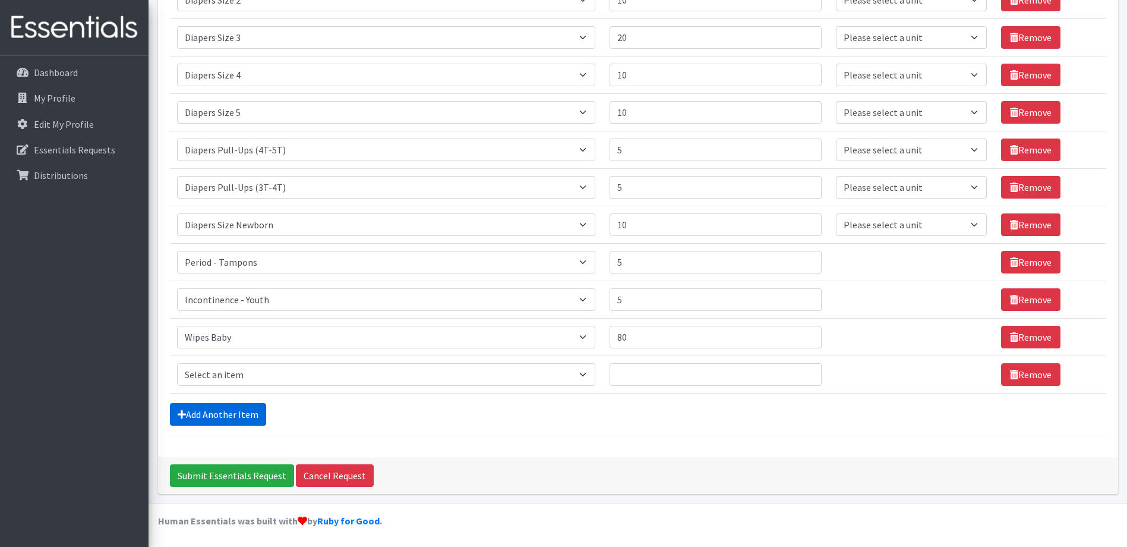
scroll to position [317, 0]
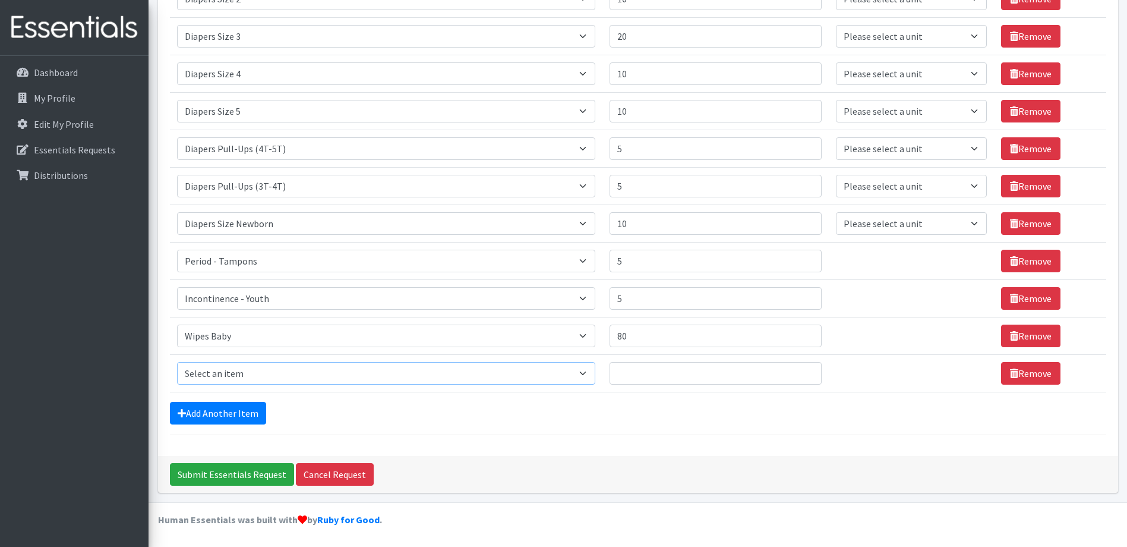
click at [593, 371] on select "Select an item # of Children this order will serve # of Individuals Living in H…" at bounding box center [386, 373] width 419 height 23
select select "5659"
click at [177, 362] on select "Select an item # of Children this order will serve # of Individuals Living in H…" at bounding box center [386, 373] width 419 height 23
click at [666, 376] on input "Quantity" at bounding box center [716, 373] width 212 height 23
type input "5"
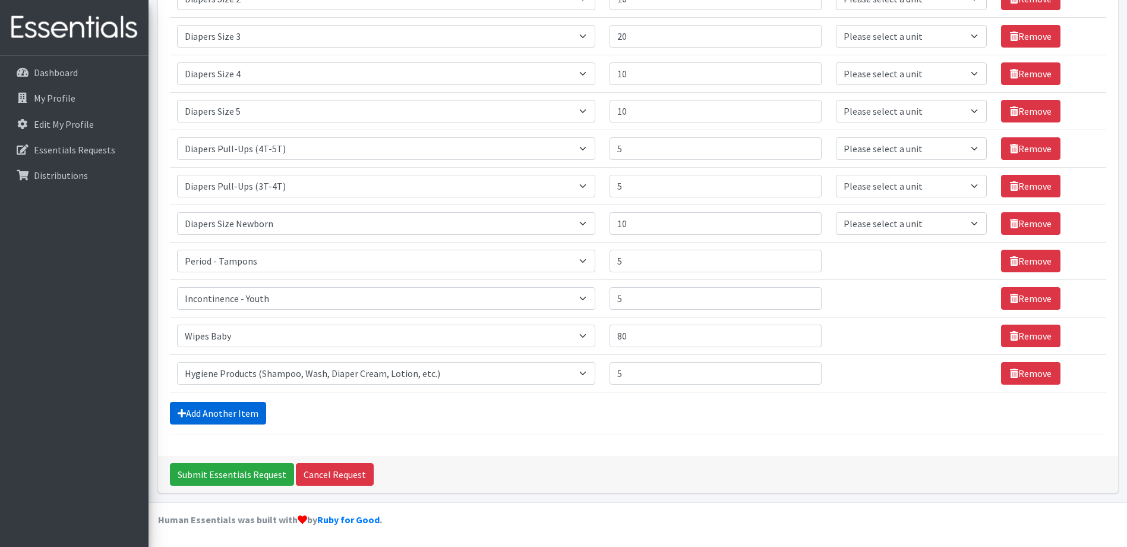
click at [222, 414] on link "Add Another Item" at bounding box center [218, 413] width 96 height 23
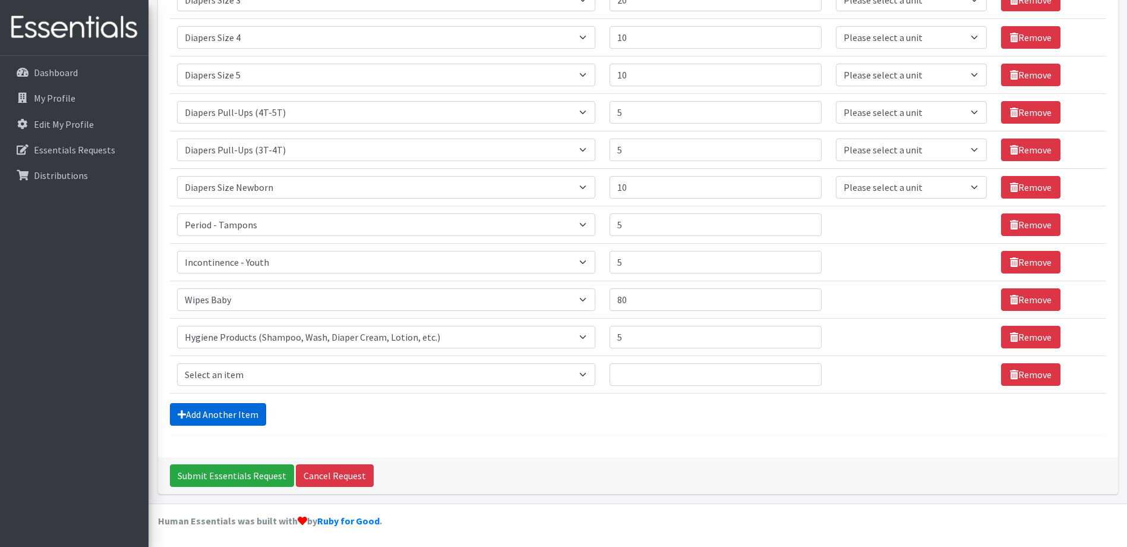
scroll to position [354, 0]
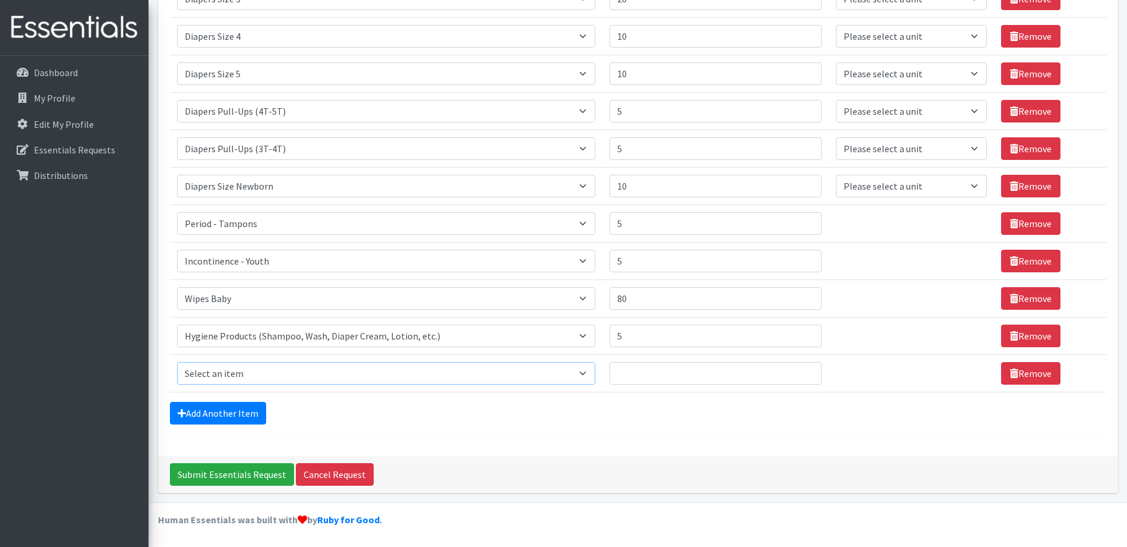
click at [590, 374] on select "Select an item # of Children this order will serve # of Individuals Living in H…" at bounding box center [386, 373] width 419 height 23
select select "302"
click at [177, 362] on select "Select an item # of Children this order will serve # of Individuals Living in H…" at bounding box center [386, 373] width 419 height 23
click at [633, 367] on input "Quantity" at bounding box center [716, 373] width 212 height 23
click at [234, 412] on link "Add Another Item" at bounding box center [218, 413] width 96 height 23
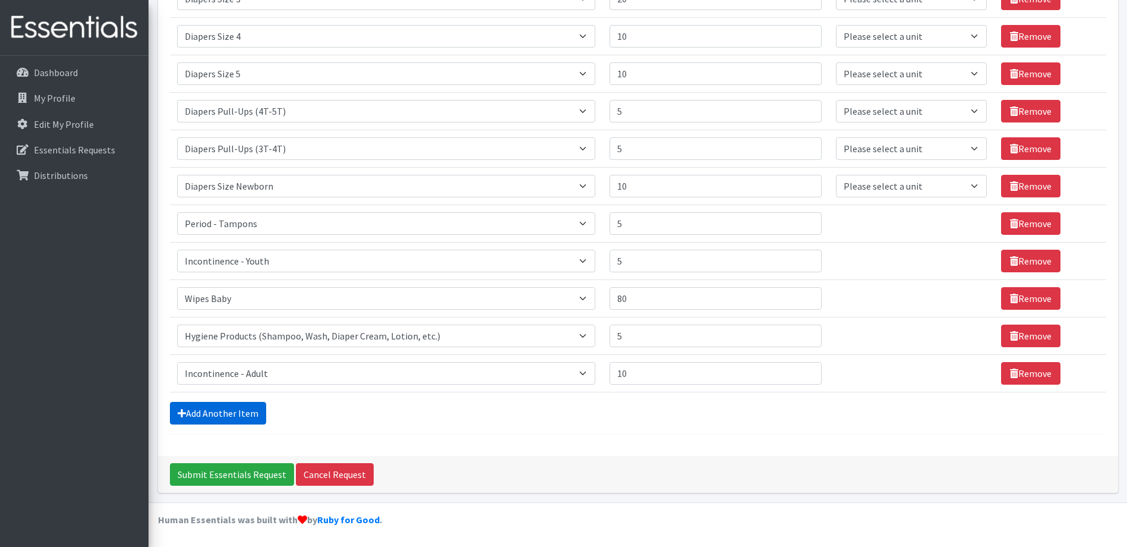
scroll to position [392, 0]
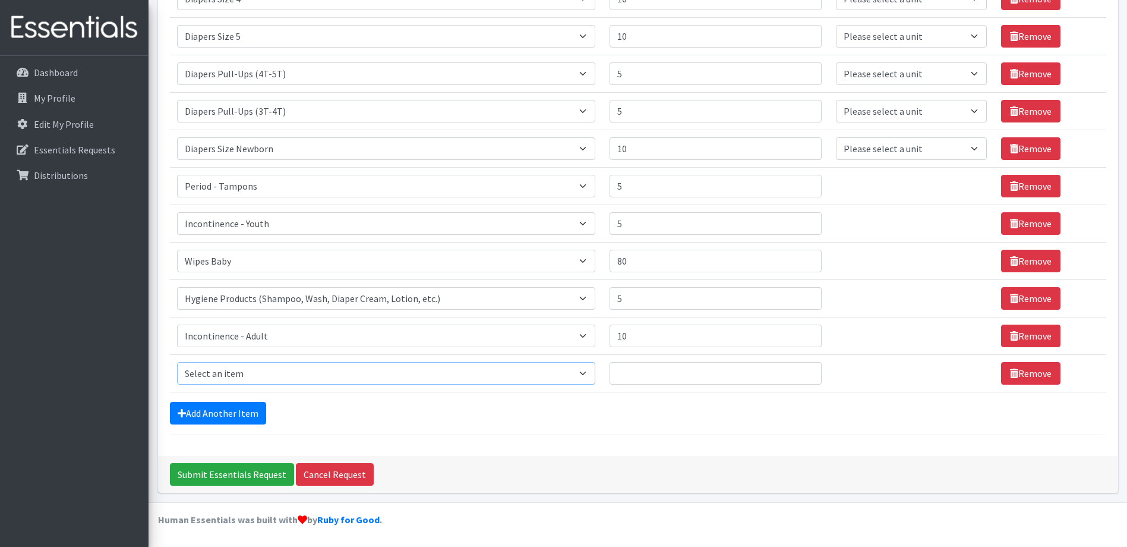
click at [591, 371] on select "Select an item # of Children this order will serve # of Individuals Living in H…" at bounding box center [386, 373] width 419 height 23
click at [444, 437] on div "Comments: Item Requested Quantity Units (if applicable) Item Requested Select a…" at bounding box center [638, 71] width 960 height 770
click at [588, 374] on select "Select an item # of Children this order will serve # of Individuals Living in H…" at bounding box center [386, 373] width 419 height 23
click at [502, 442] on div "Comments: Item Requested Quantity Units (if applicable) Item Requested Select a…" at bounding box center [638, 71] width 960 height 770
click at [639, 335] on input "10" at bounding box center [716, 335] width 212 height 23
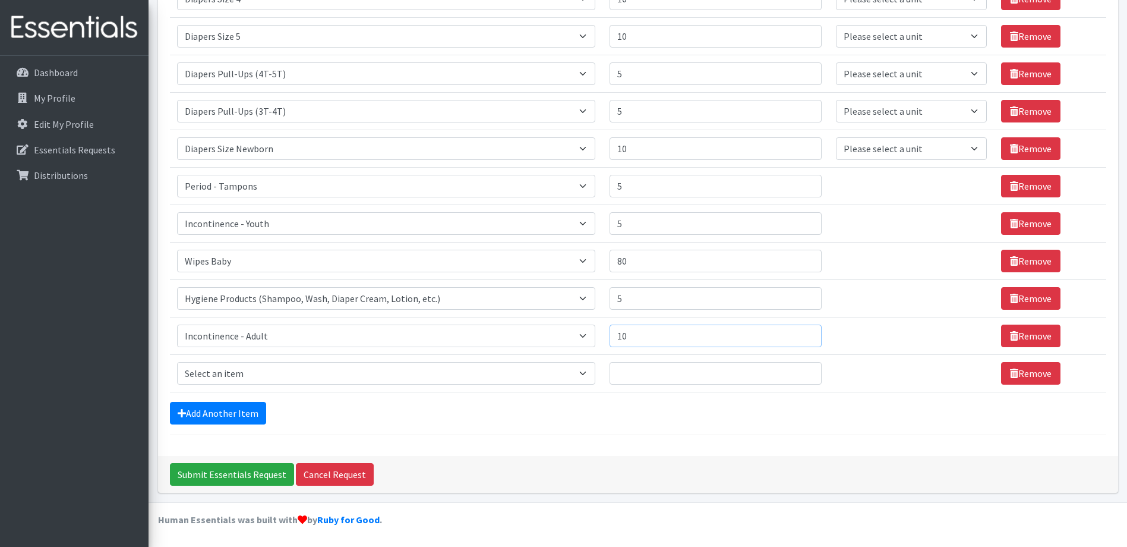
type input "1"
type input "20"
click at [289, 379] on select "Select an item # of Children this order will serve # of Individuals Living in H…" at bounding box center [386, 373] width 419 height 23
click at [487, 426] on form "Comments: Item Requested Quantity Units (if applicable) Item Requested Select a…" at bounding box center [638, 65] width 937 height 737
click at [589, 376] on select "Select an item # of Children this order will serve # of Individuals Living in H…" at bounding box center [386, 373] width 419 height 23
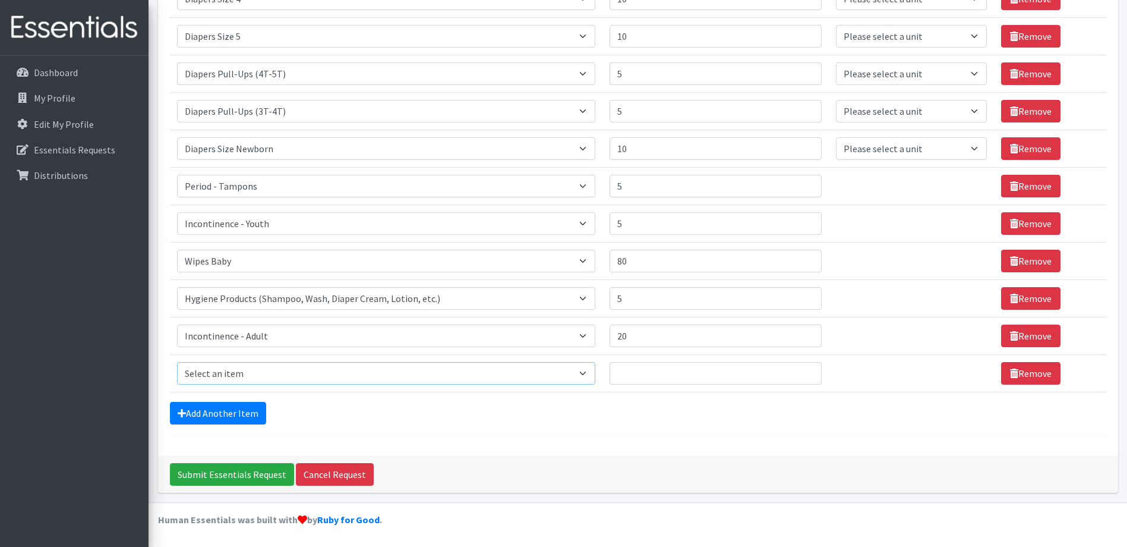
select select "5775"
click at [177, 362] on select "Select an item # of Children this order will serve # of Individuals Living in H…" at bounding box center [386, 373] width 419 height 23
click at [657, 370] on input "Quantity" at bounding box center [716, 373] width 212 height 23
type input "5"
click at [218, 414] on link "Add Another Item" at bounding box center [218, 413] width 96 height 23
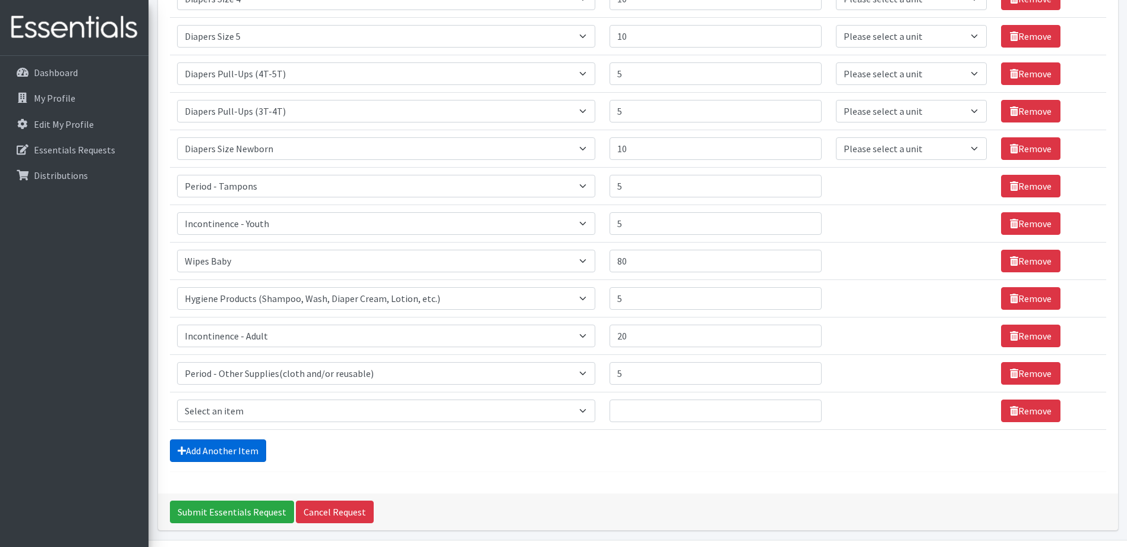
scroll to position [429, 0]
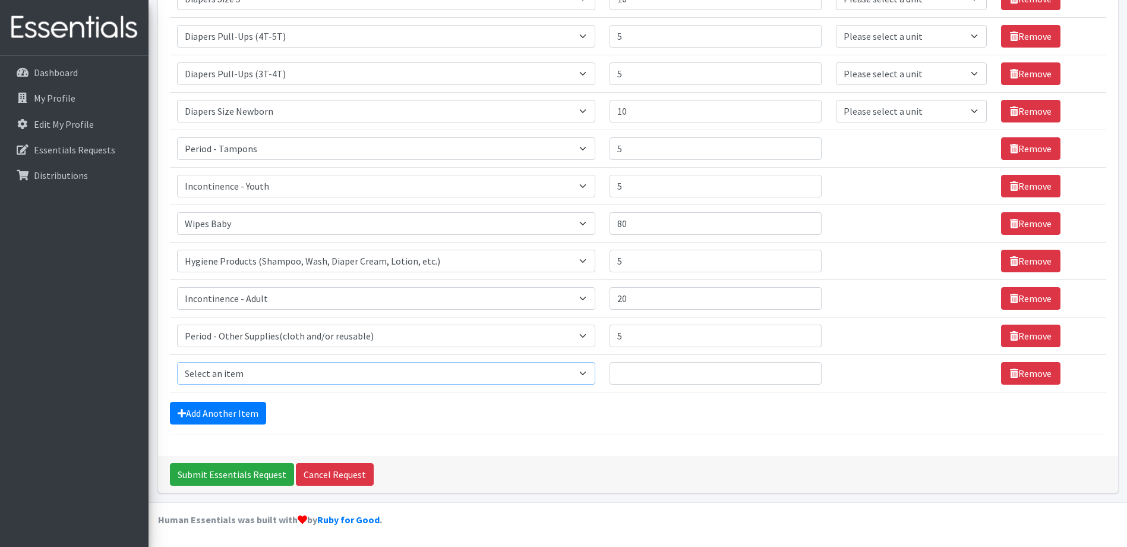
click at [590, 374] on select "Select an item # of Children this order will serve # of Individuals Living in H…" at bounding box center [386, 373] width 419 height 23
select select "5772"
click at [177, 362] on select "Select an item # of Children this order will serve # of Individuals Living in H…" at bounding box center [386, 373] width 419 height 23
click at [1029, 146] on link "Remove" at bounding box center [1030, 148] width 59 height 23
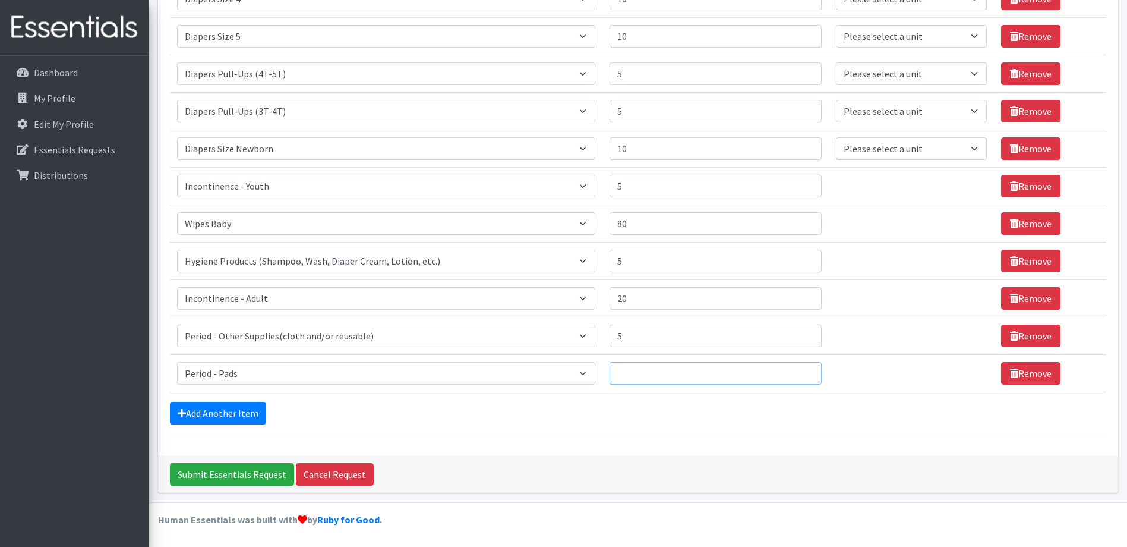
click at [646, 371] on input "Quantity" at bounding box center [716, 373] width 212 height 23
type input "3"
click at [588, 371] on select "Select an item # of Children this order will serve # of Individuals Living in H…" at bounding box center [386, 373] width 419 height 23
select select "5774"
click at [177, 362] on select "Select an item # of Children this order will serve # of Individuals Living in H…" at bounding box center [386, 373] width 419 height 23
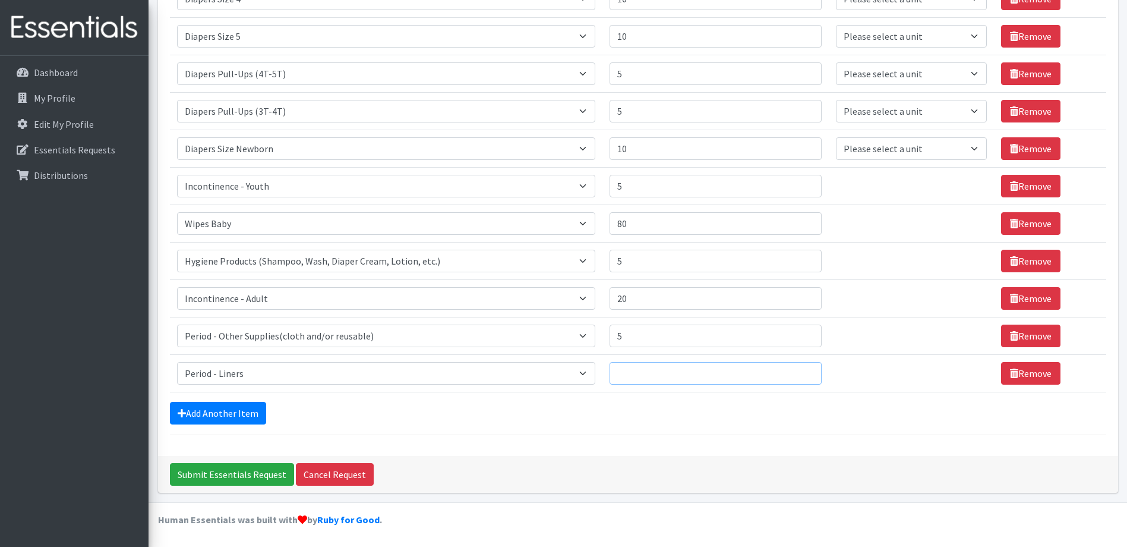
click at [637, 375] on input "Quantity" at bounding box center [716, 373] width 212 height 23
type input "20"
click at [234, 408] on link "Add Another Item" at bounding box center [218, 413] width 96 height 23
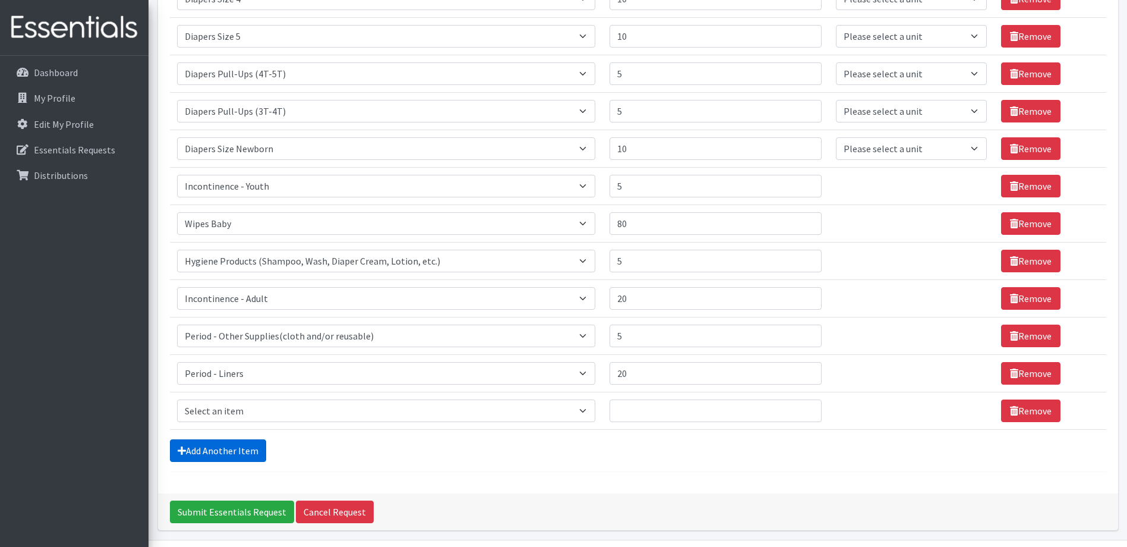
scroll to position [429, 0]
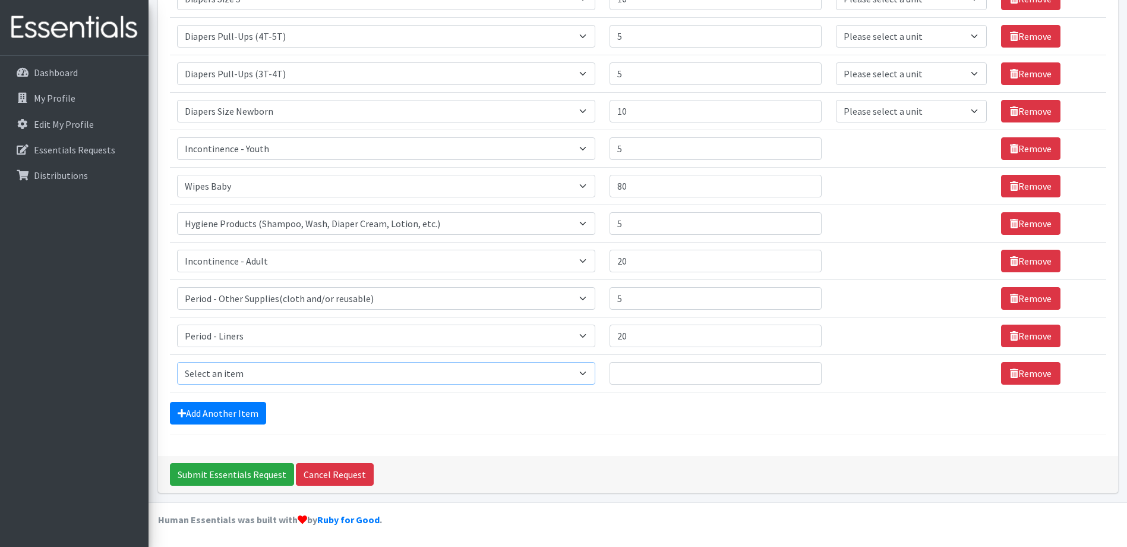
click at [513, 371] on select "Select an item # of Children this order will serve # of Individuals Living in H…" at bounding box center [386, 373] width 419 height 23
click at [458, 419] on div "Add Another Item" at bounding box center [638, 413] width 937 height 23
click at [590, 373] on select "Select an item # of Children this order will serve # of Individuals Living in H…" at bounding box center [386, 373] width 419 height 23
select select "15477"
click at [177, 362] on select "Select an item # of Children this order will serve # of Individuals Living in H…" at bounding box center [386, 373] width 419 height 23
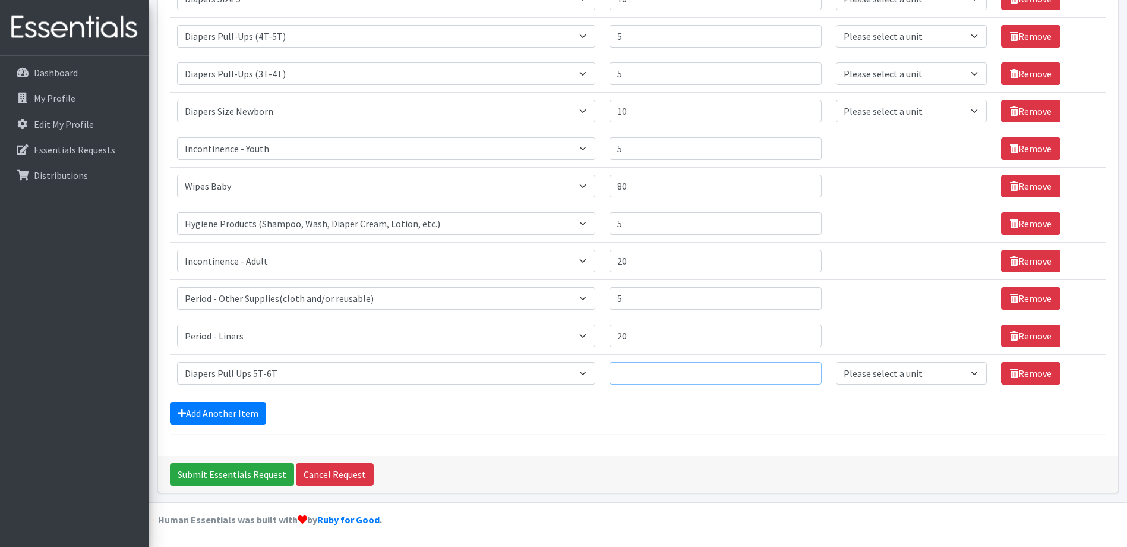
click at [664, 374] on input "Quantity" at bounding box center [716, 373] width 212 height 23
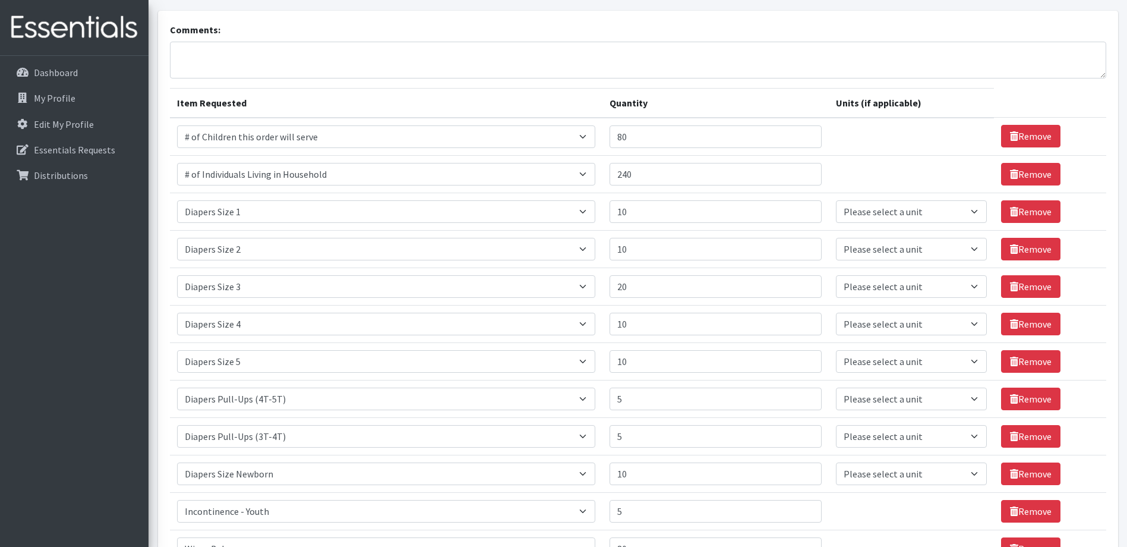
scroll to position [416, 0]
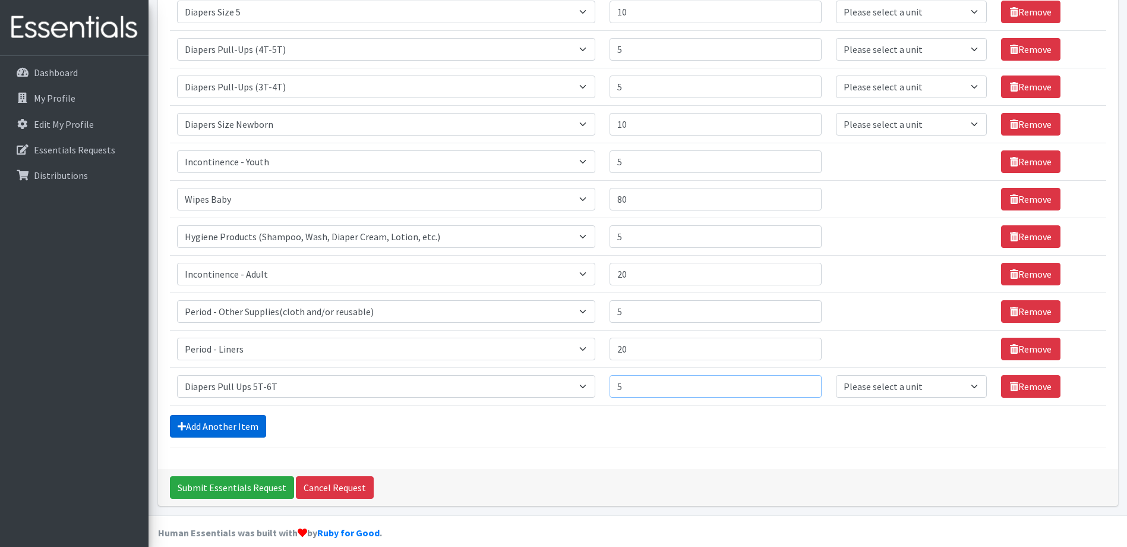
type input "5"
click at [243, 425] on link "Add Another Item" at bounding box center [218, 426] width 96 height 23
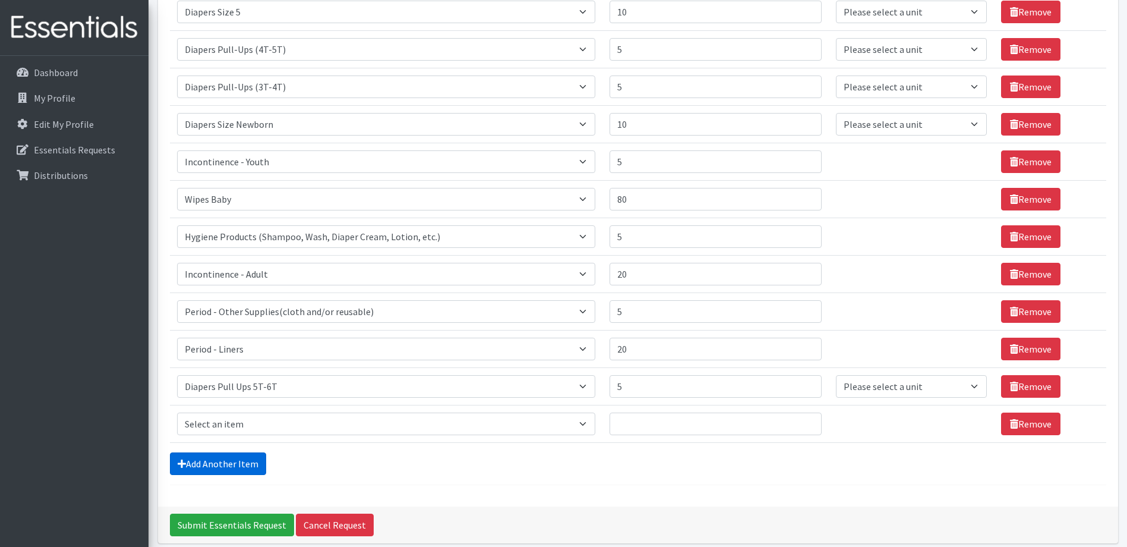
scroll to position [467, 0]
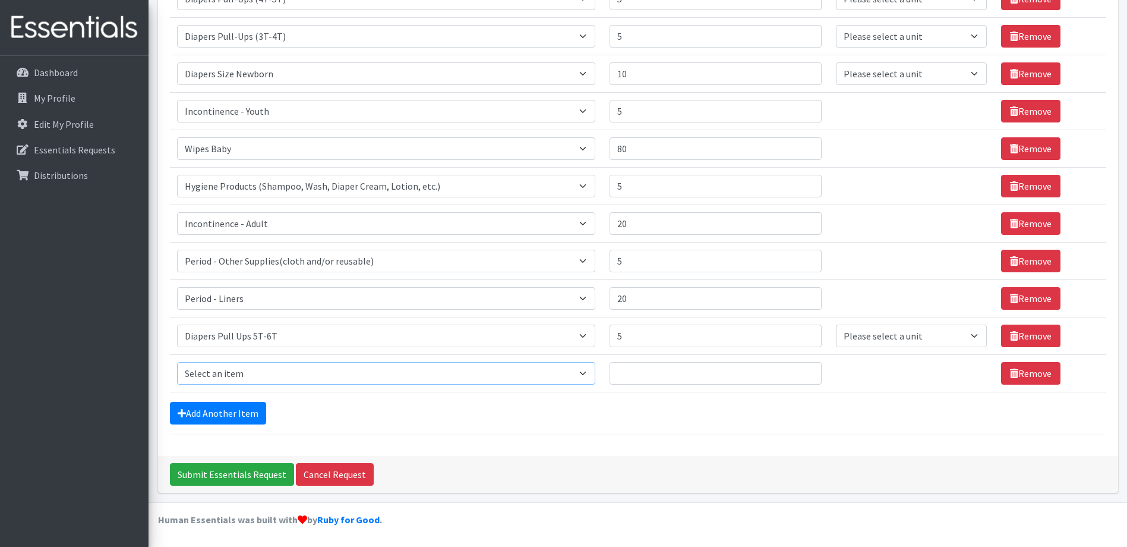
click at [588, 374] on select "Select an item # of Children this order will serve # of Individuals Living in H…" at bounding box center [386, 373] width 419 height 23
select select "2005"
click at [177, 362] on select "Select an item # of Children this order will serve # of Individuals Living in H…" at bounding box center [386, 373] width 419 height 23
click at [678, 376] on input "Quantity" at bounding box center [716, 373] width 212 height 23
type input "5"
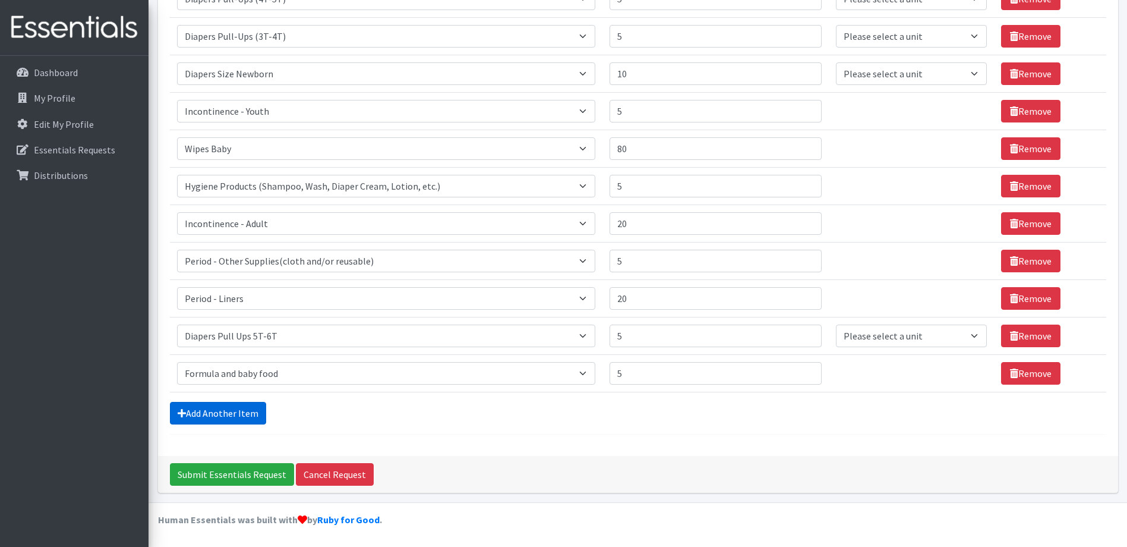
click at [235, 410] on link "Add Another Item" at bounding box center [218, 413] width 96 height 23
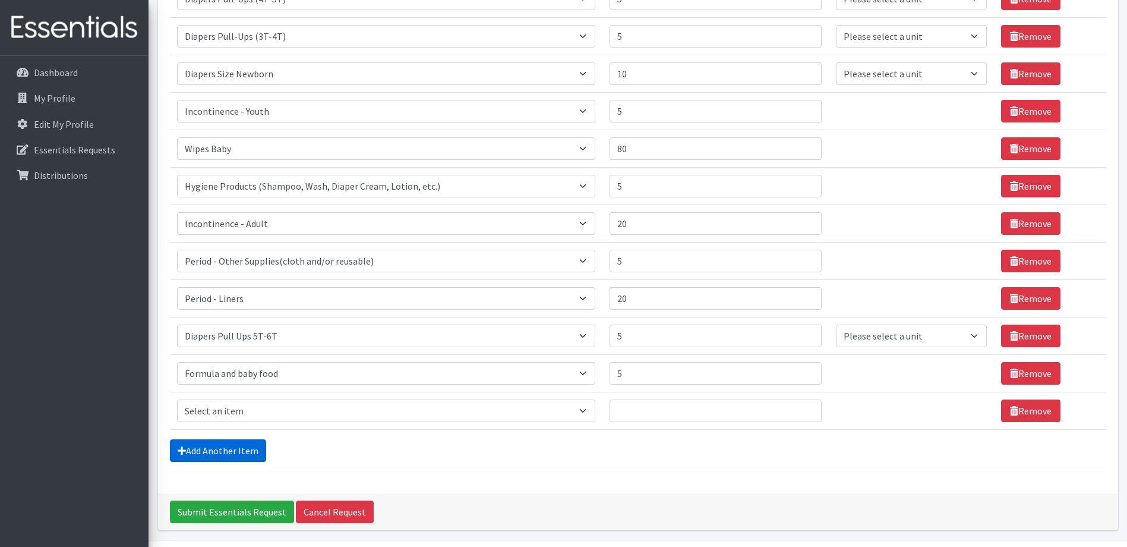
scroll to position [504, 0]
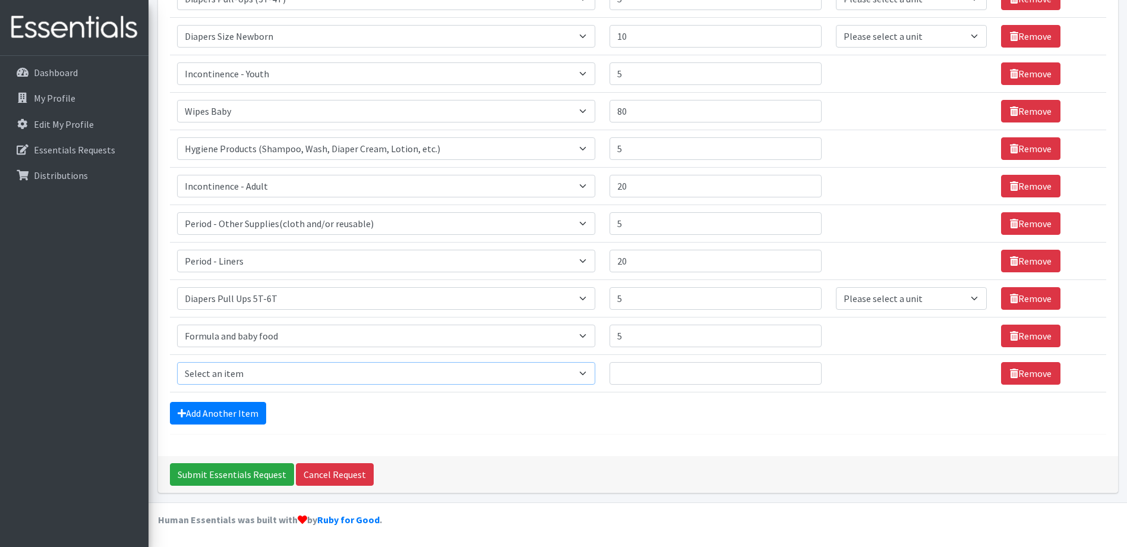
click at [584, 374] on select "Select an item # of Children this order will serve # of Individuals Living in H…" at bounding box center [386, 373] width 419 height 23
select select "14364"
click at [177, 362] on select "Select an item # of Children this order will serve # of Individuals Living in H…" at bounding box center [386, 373] width 419 height 23
click at [638, 374] on input "Quantity" at bounding box center [716, 373] width 212 height 23
type input "2"
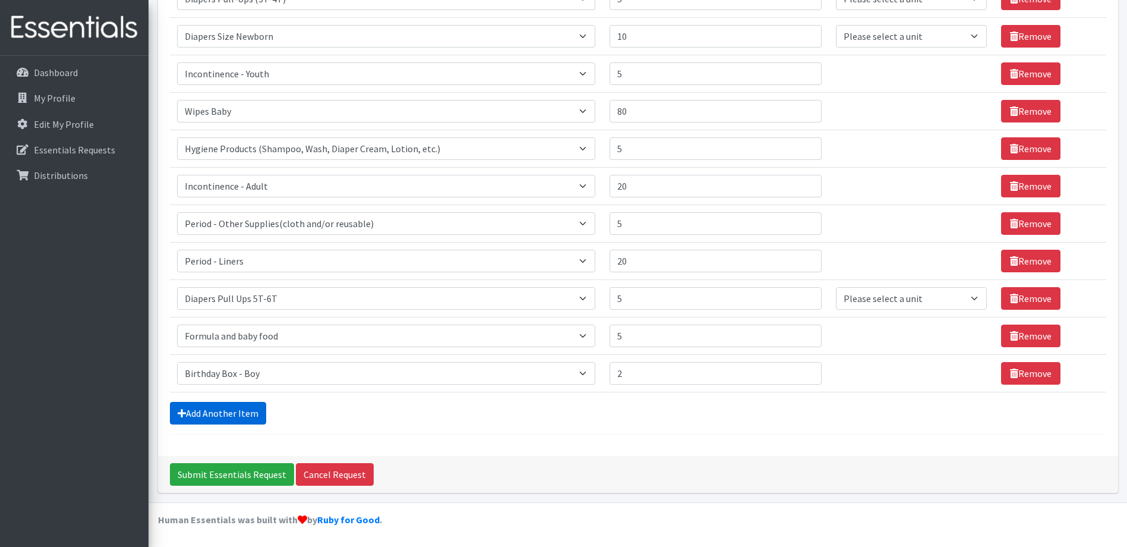
click at [228, 414] on link "Add Another Item" at bounding box center [218, 413] width 96 height 23
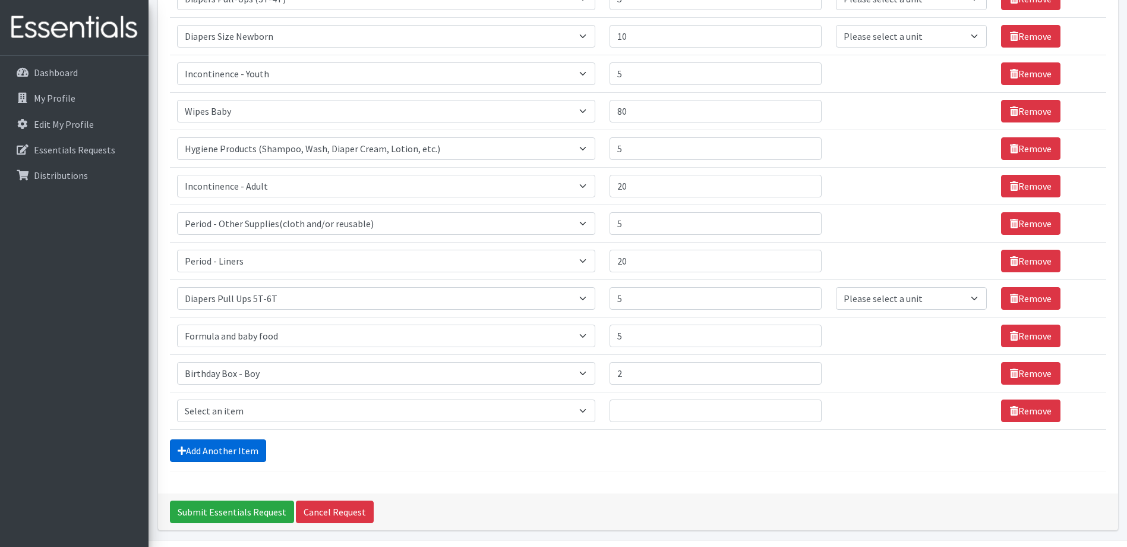
scroll to position [541, 0]
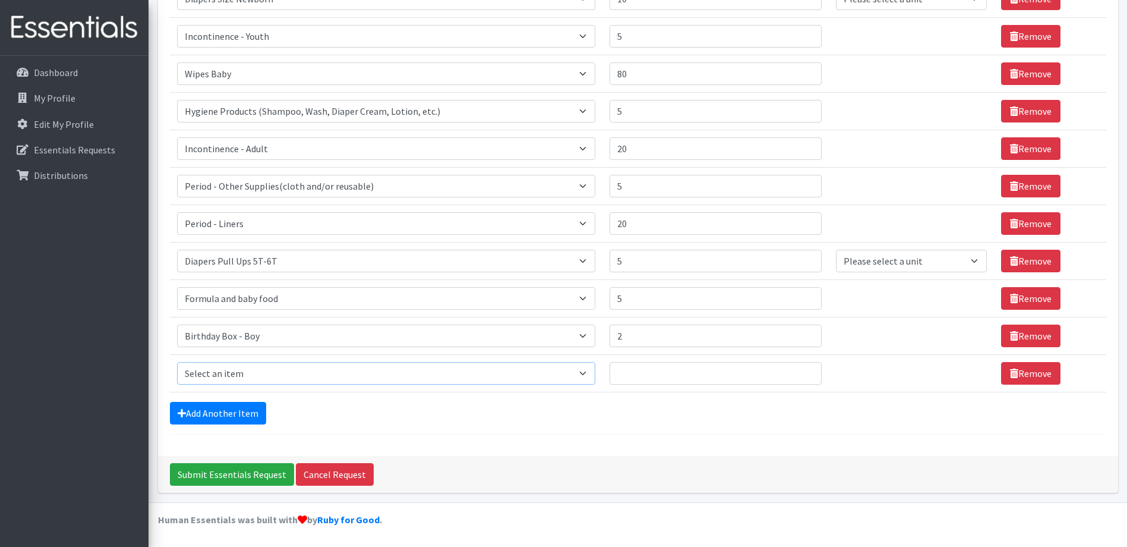
click at [593, 376] on select "Select an item # of Children this order will serve # of Individuals Living in H…" at bounding box center [386, 373] width 419 height 23
select select "14369"
click at [177, 362] on select "Select an item # of Children this order will serve # of Individuals Living in H…" at bounding box center [386, 373] width 419 height 23
click at [641, 374] on input "Quantity" at bounding box center [716, 373] width 212 height 23
type input "1"
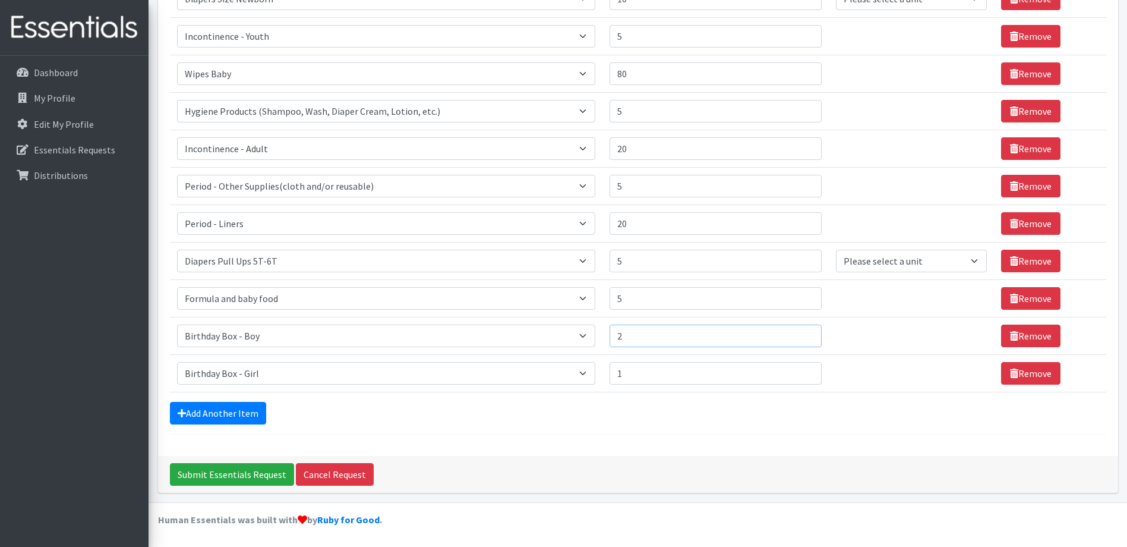
click at [645, 332] on input "2" at bounding box center [716, 335] width 212 height 23
type input "1"
click at [242, 404] on link "Add Another Item" at bounding box center [218, 413] width 96 height 23
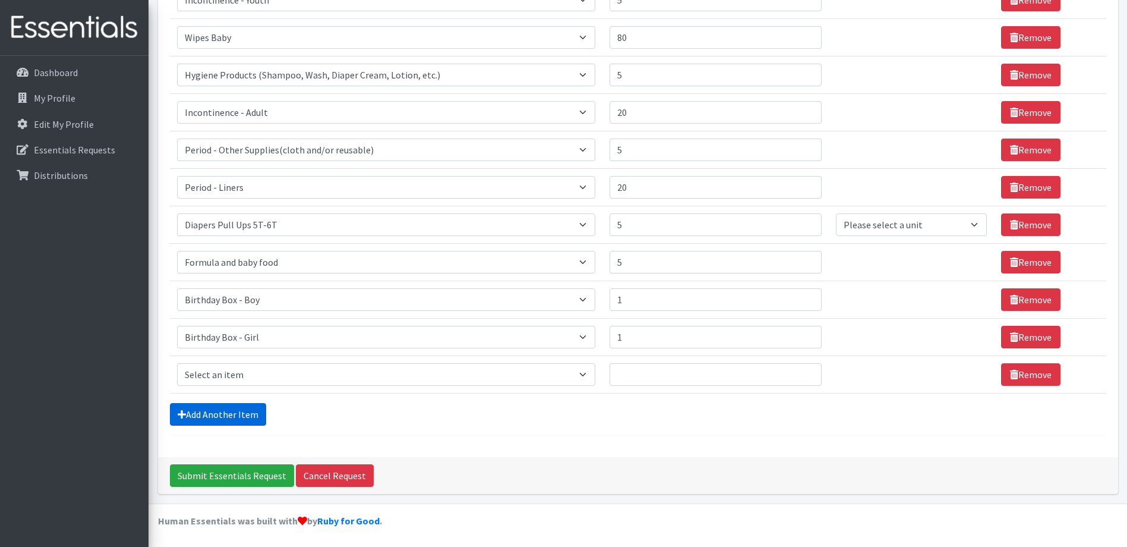
scroll to position [579, 0]
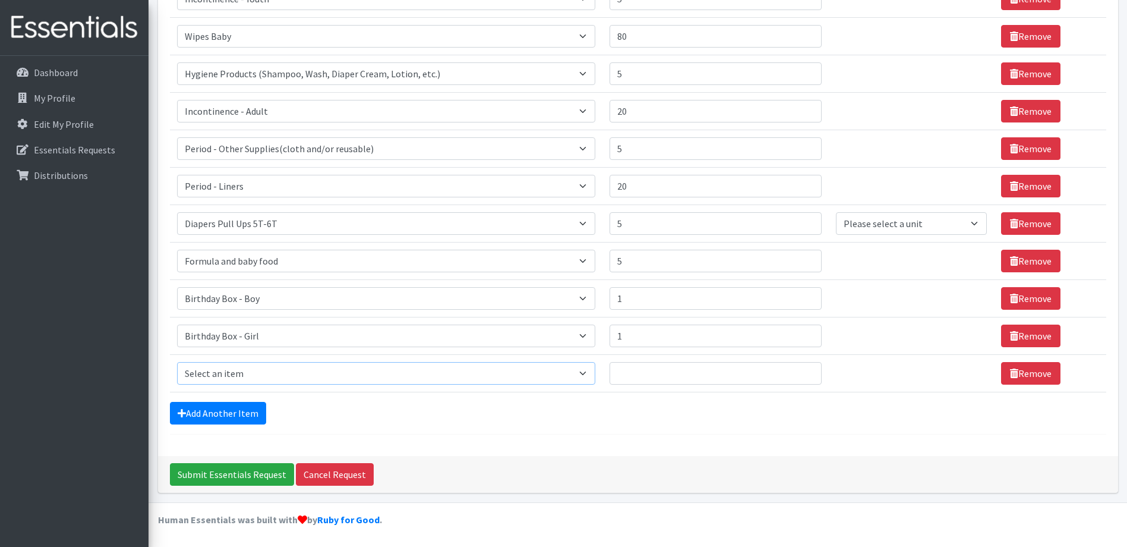
click at [589, 375] on select "Select an item # of Children this order will serve # of Individuals Living in H…" at bounding box center [386, 373] width 419 height 23
click at [590, 379] on select "Select an item # of Children this order will serve # of Individuals Living in H…" at bounding box center [386, 373] width 419 height 23
click at [550, 423] on div "Add Another Item" at bounding box center [638, 413] width 937 height 23
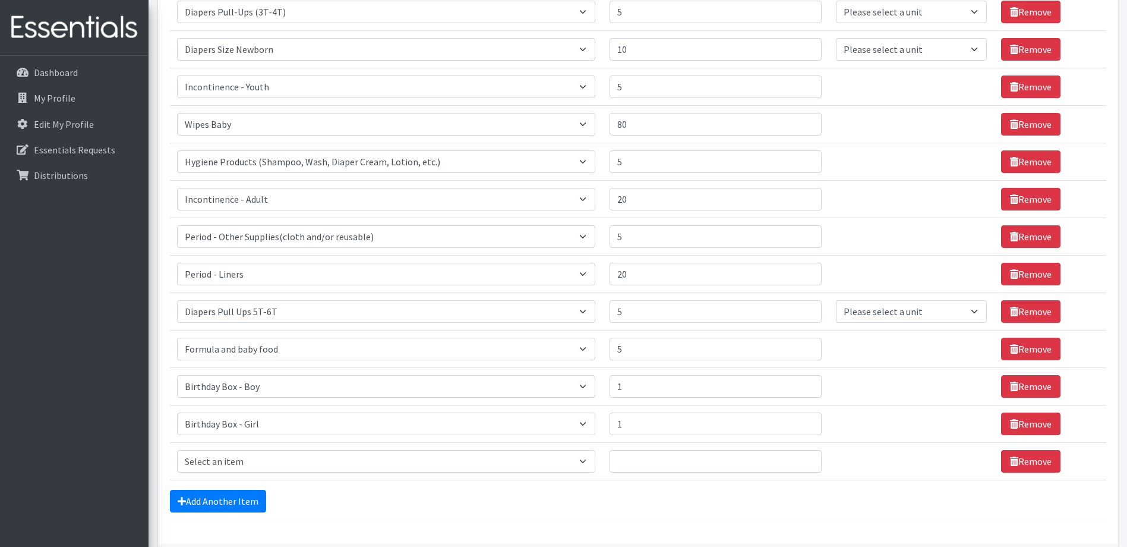
scroll to position [519, 0]
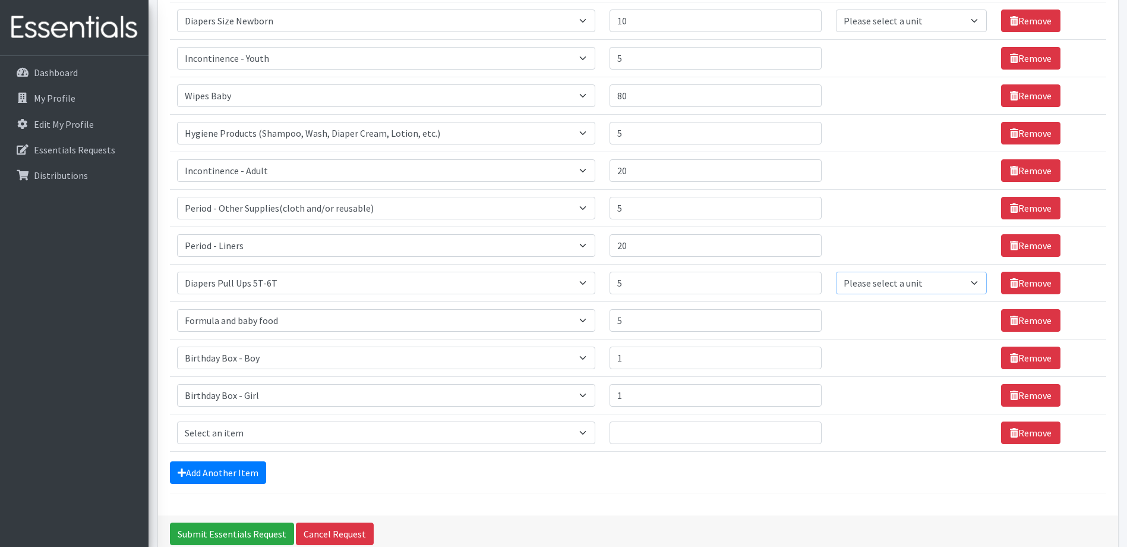
click at [973, 287] on select "Please select a unit units Packs" at bounding box center [911, 283] width 151 height 23
select select
click at [836, 272] on select "Please select a unit units Packs" at bounding box center [911, 283] width 151 height 23
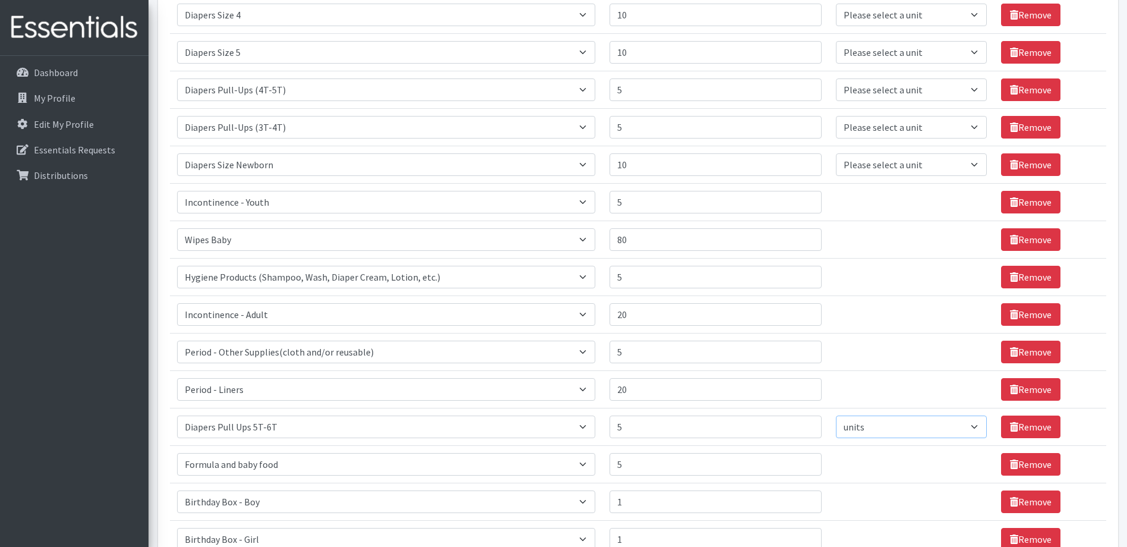
scroll to position [103, 0]
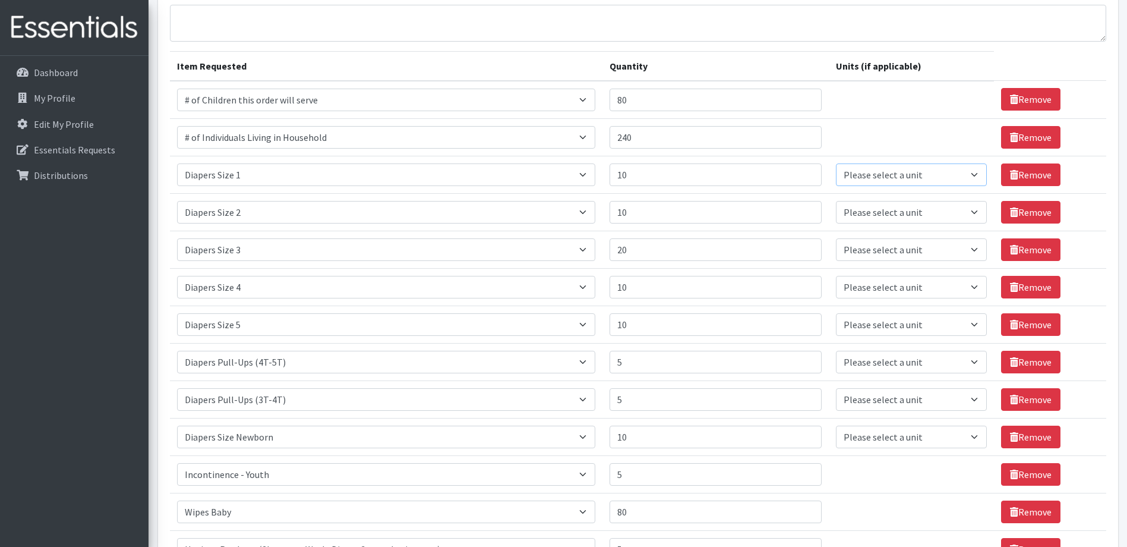
click at [975, 176] on select "Please select a unit units Packs" at bounding box center [911, 174] width 151 height 23
click at [836, 163] on select "Please select a unit units Packs" at bounding box center [911, 174] width 151 height 23
click at [976, 176] on select "Please select a unit units Packs" at bounding box center [911, 174] width 151 height 23
select select "Pack"
click at [836, 163] on select "Please select a unit units Packs" at bounding box center [911, 174] width 151 height 23
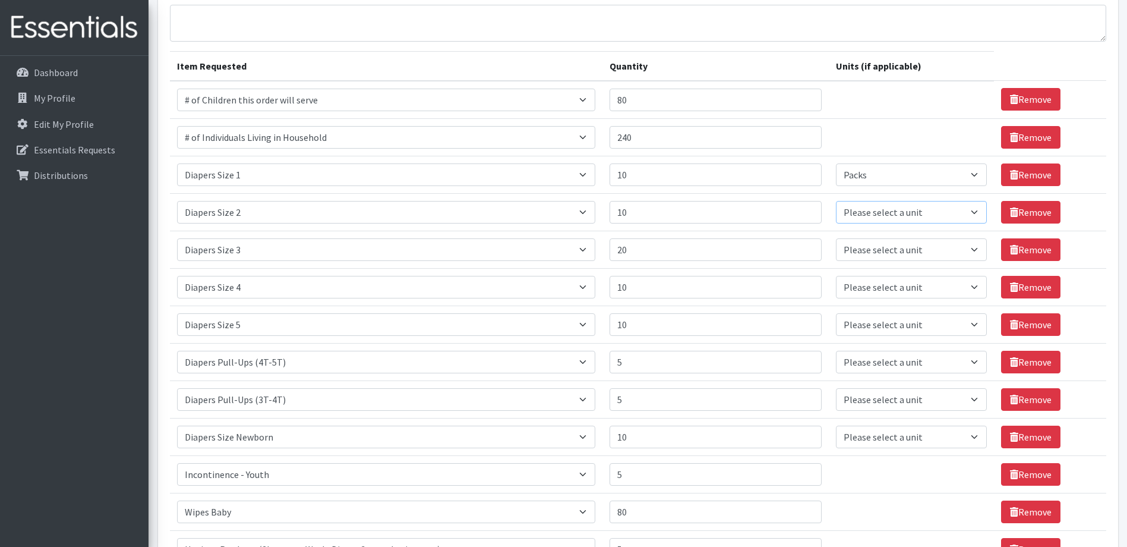
click at [973, 213] on select "Please select a unit units Packs" at bounding box center [911, 212] width 151 height 23
select select "Pack"
click at [836, 201] on select "Please select a unit units Packs" at bounding box center [911, 212] width 151 height 23
click at [969, 247] on select "Please select a unit units Packs" at bounding box center [911, 249] width 151 height 23
select select "Pack"
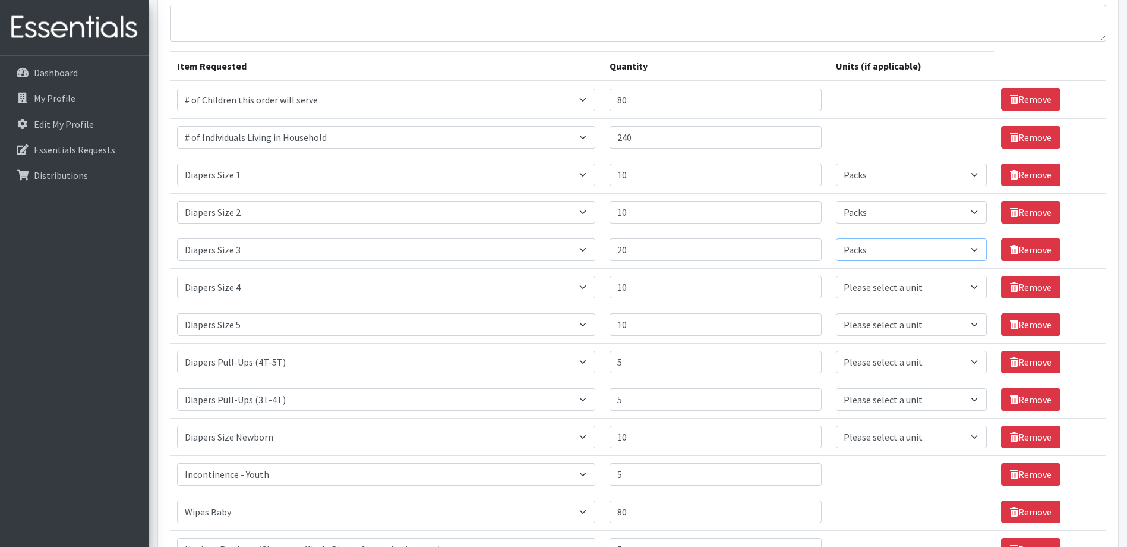
click at [836, 238] on select "Please select a unit units Packs" at bounding box center [911, 249] width 151 height 23
click at [973, 283] on select "Please select a unit units Packs" at bounding box center [911, 287] width 151 height 23
select select "Pack"
click at [836, 276] on select "Please select a unit units Packs" at bounding box center [911, 287] width 151 height 23
click at [969, 361] on select "Please select a unit units Packs" at bounding box center [911, 362] width 151 height 23
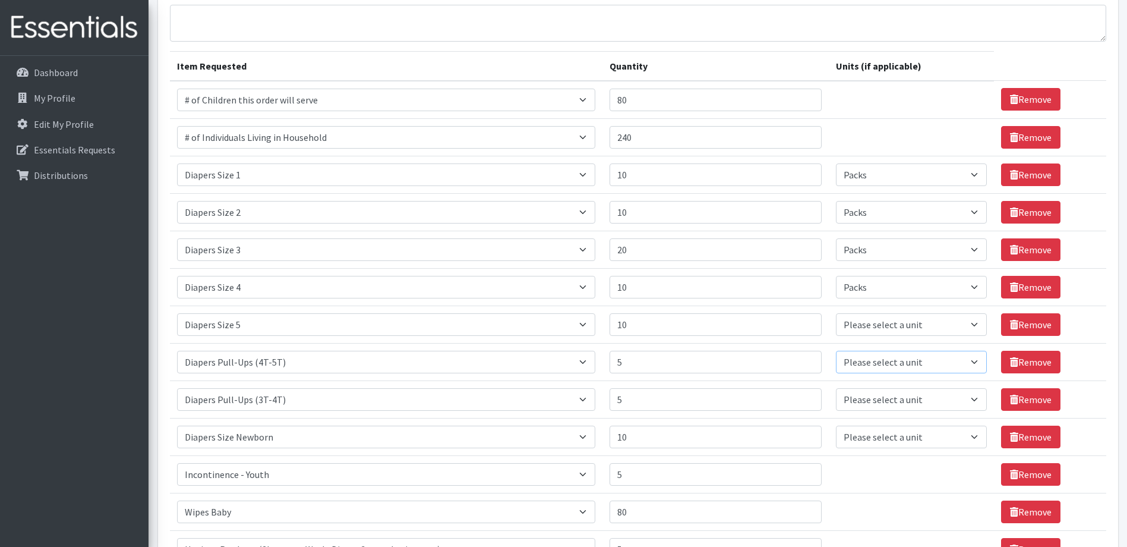
select select "Pack"
click at [836, 351] on select "Please select a unit units Packs" at bounding box center [911, 362] width 151 height 23
click at [974, 323] on select "Please select a unit units Packs" at bounding box center [911, 324] width 151 height 23
select select "Pack"
click at [836, 313] on select "Please select a unit units Packs" at bounding box center [911, 324] width 151 height 23
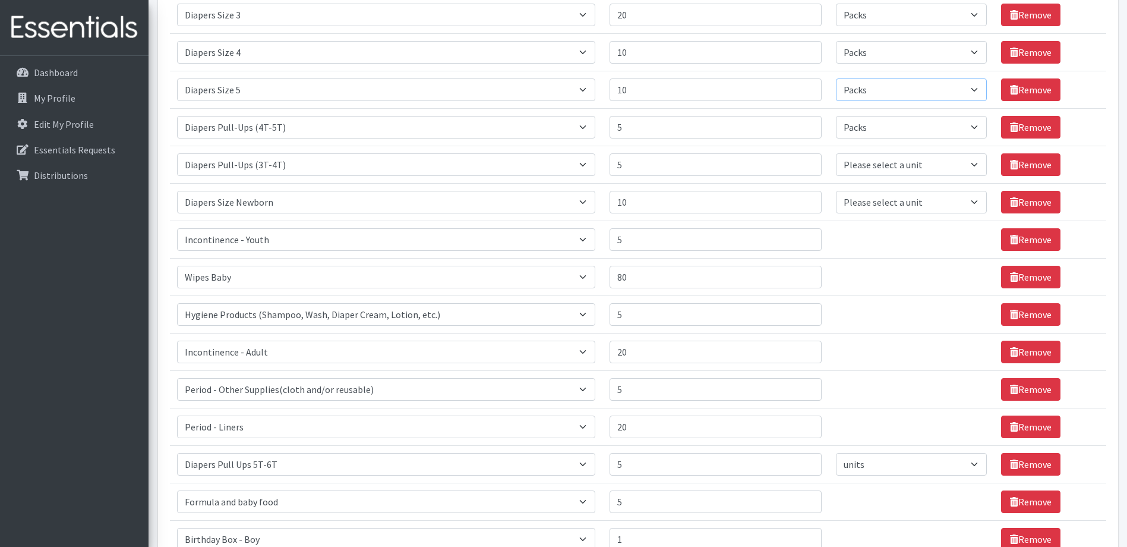
scroll to position [341, 0]
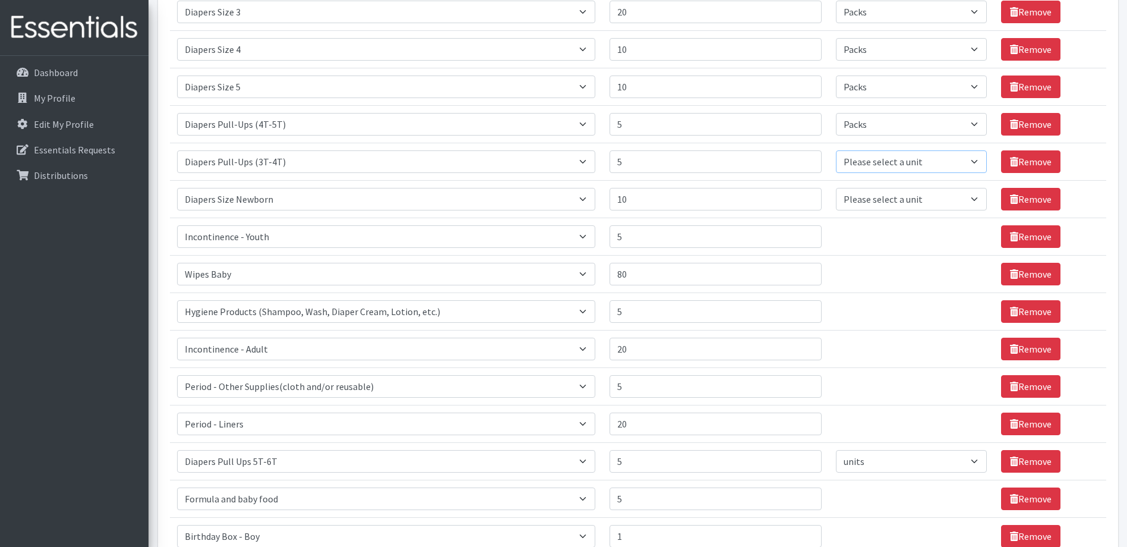
click at [971, 159] on select "Please select a unit units Packs" at bounding box center [911, 161] width 151 height 23
select select "Pack"
click at [836, 150] on select "Please select a unit units Packs" at bounding box center [911, 161] width 151 height 23
click at [971, 200] on select "Please select a unit units Packs" at bounding box center [911, 199] width 151 height 23
select select "Pack"
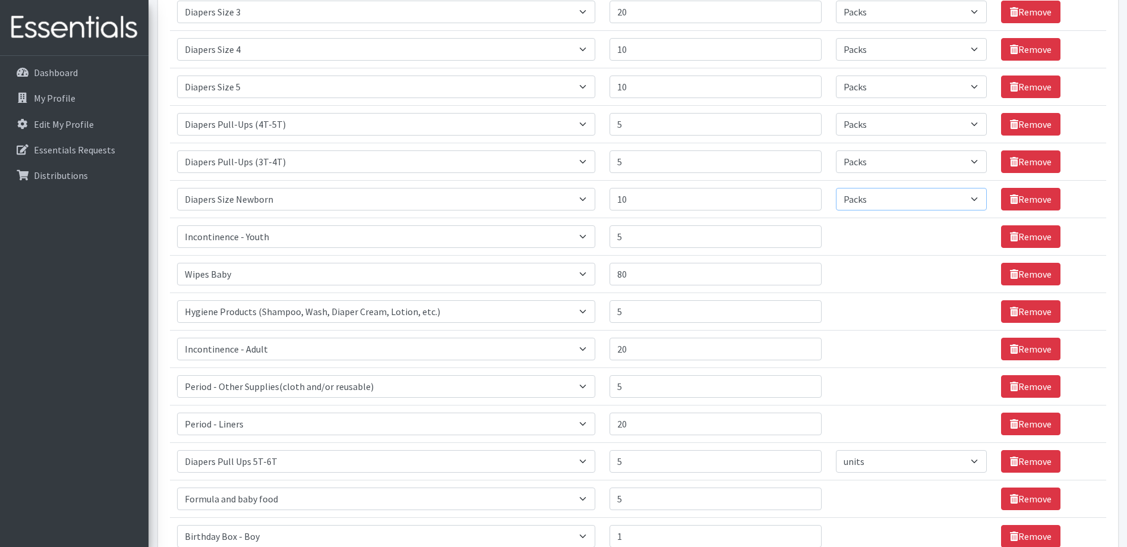
click at [836, 188] on select "Please select a unit units Packs" at bounding box center [911, 199] width 151 height 23
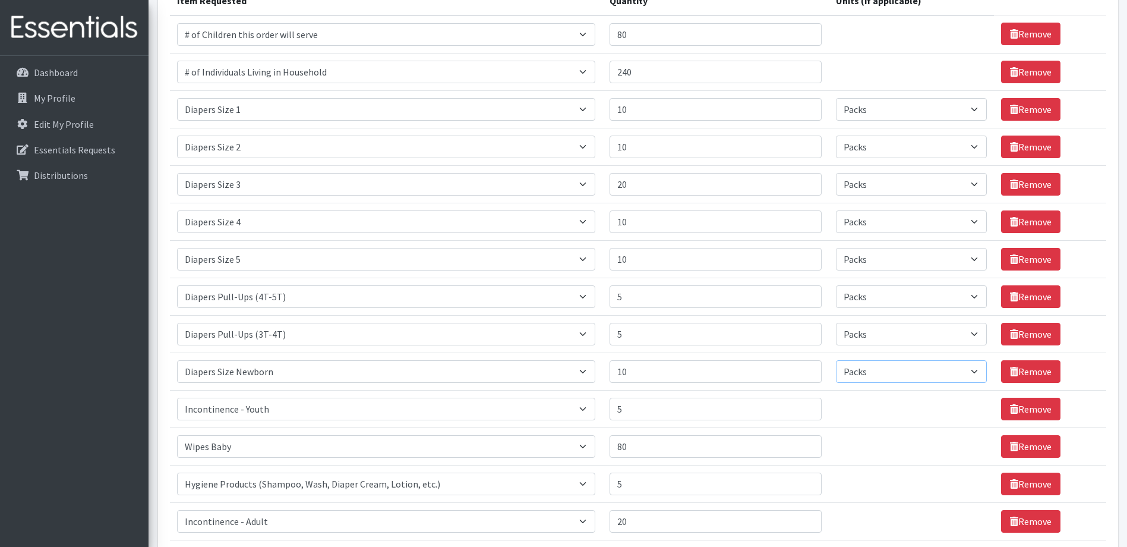
scroll to position [163, 0]
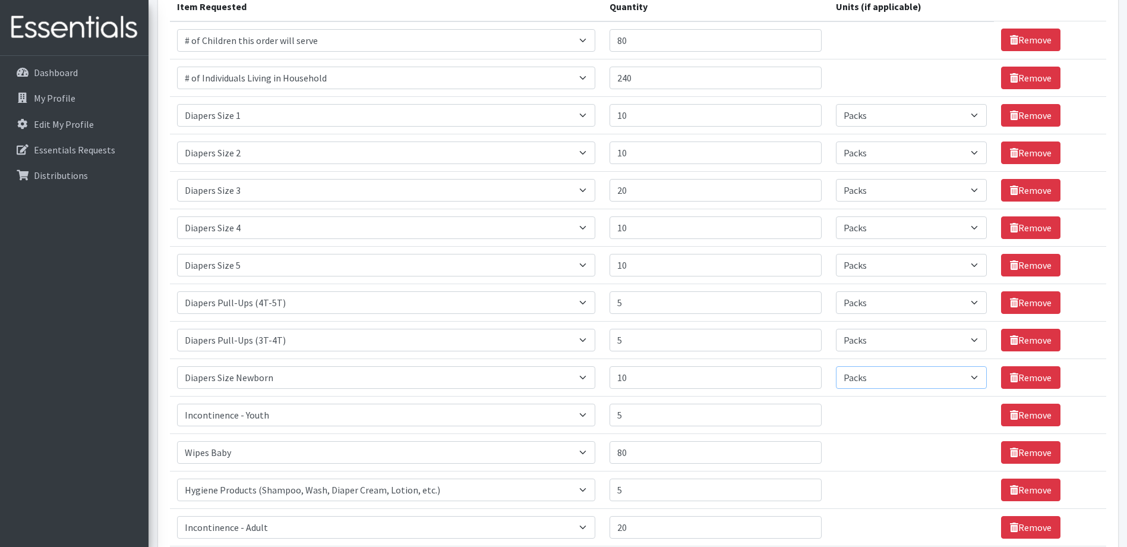
click at [970, 378] on select "Please select a unit units Packs" at bounding box center [911, 377] width 151 height 23
select select
click at [836, 366] on select "Please select a unit units Packs" at bounding box center [911, 377] width 151 height 23
click at [973, 338] on select "Please select a unit units Packs" at bounding box center [911, 340] width 151 height 23
select select
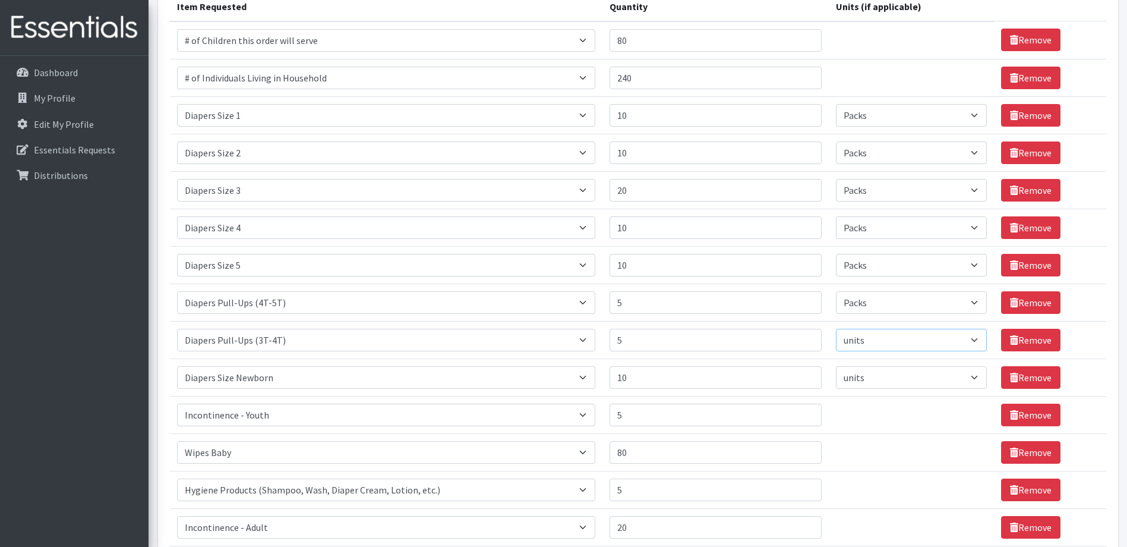
click at [836, 329] on select "Please select a unit units Packs" at bounding box center [911, 340] width 151 height 23
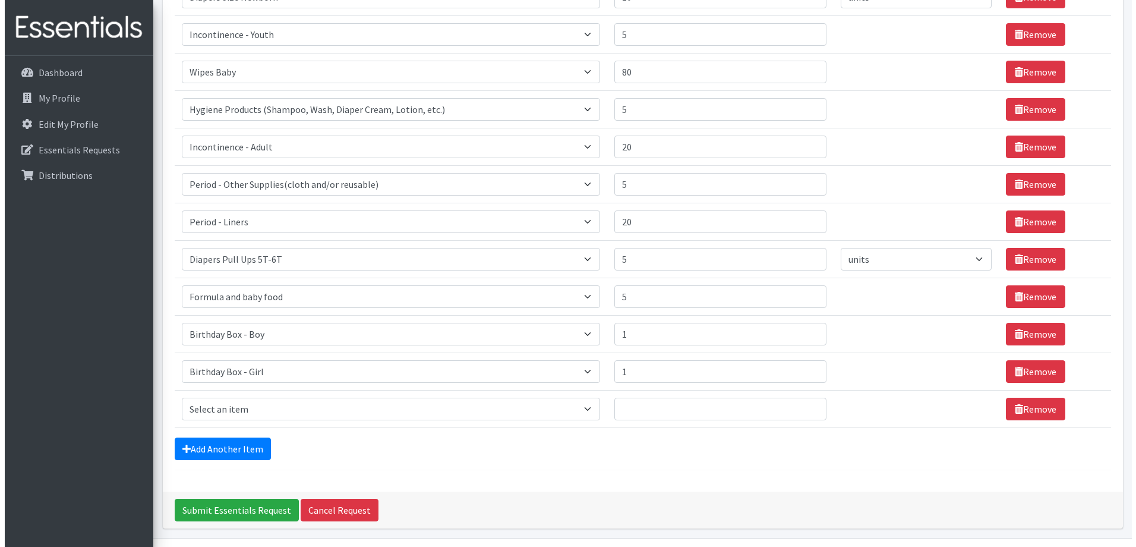
scroll to position [579, 0]
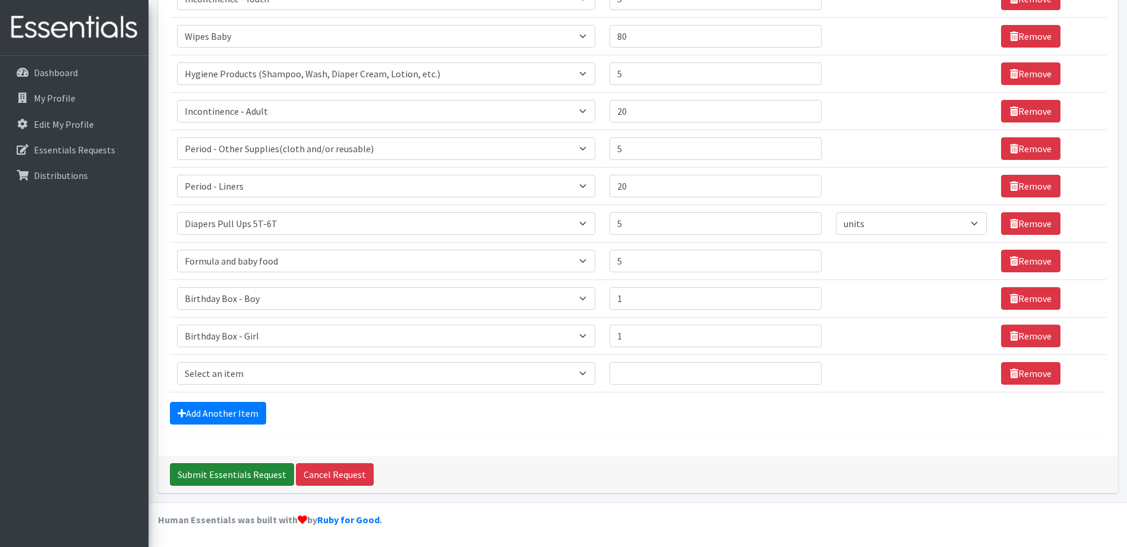
click at [254, 477] on input "Submit Essentials Request" at bounding box center [232, 474] width 124 height 23
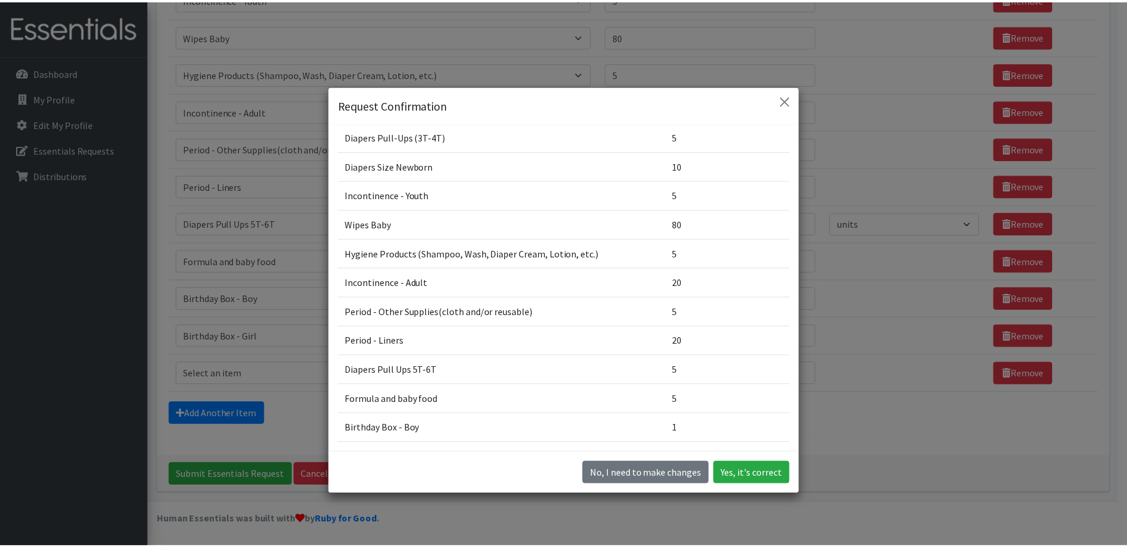
scroll to position [355, 0]
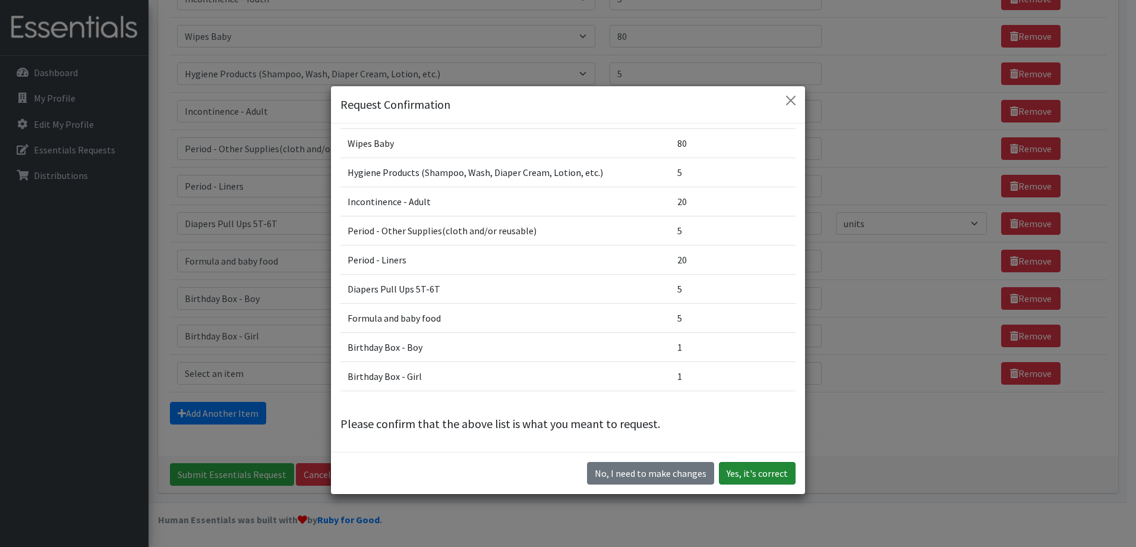
click at [774, 466] on button "Yes, it's correct" at bounding box center [757, 473] width 77 height 23
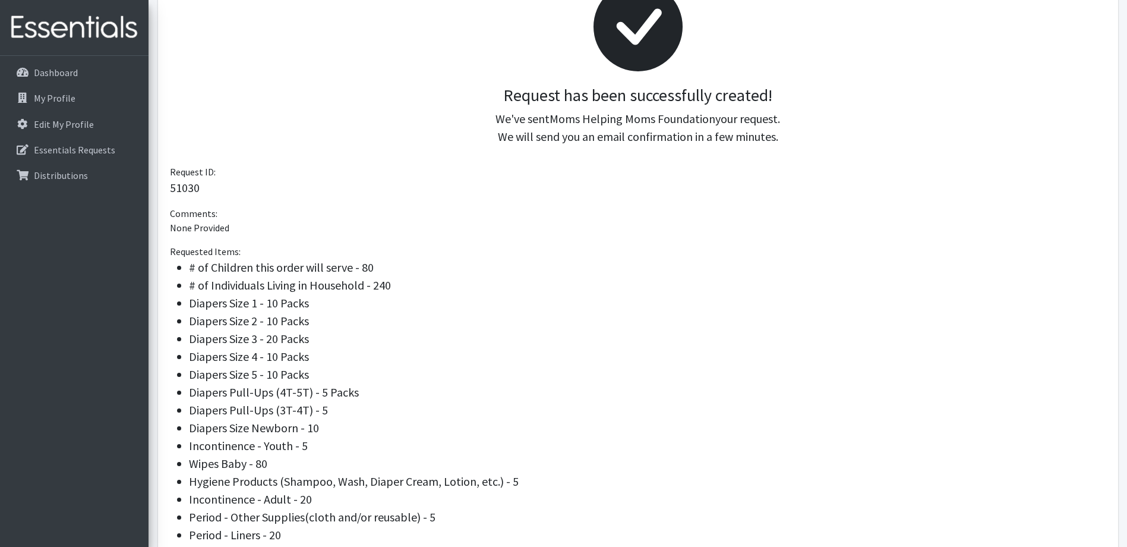
scroll to position [415, 0]
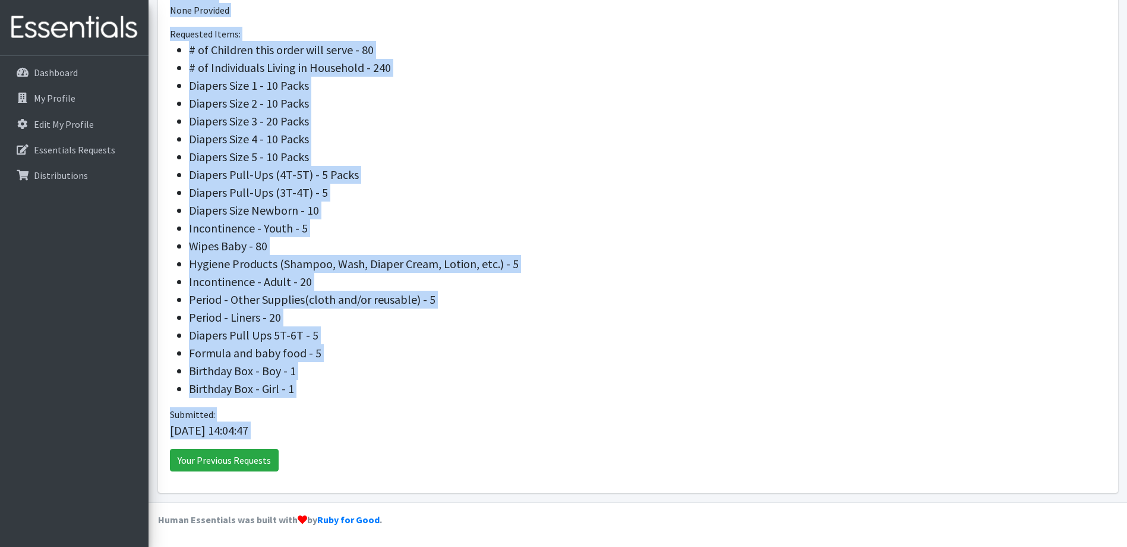
drag, startPoint x: 530, startPoint y: 165, endPoint x: 789, endPoint y: 453, distance: 387.2
click at [789, 453] on div "Request has been successfully created! We've sent Moms Helping Moms Foundation …" at bounding box center [638, 111] width 960 height 764
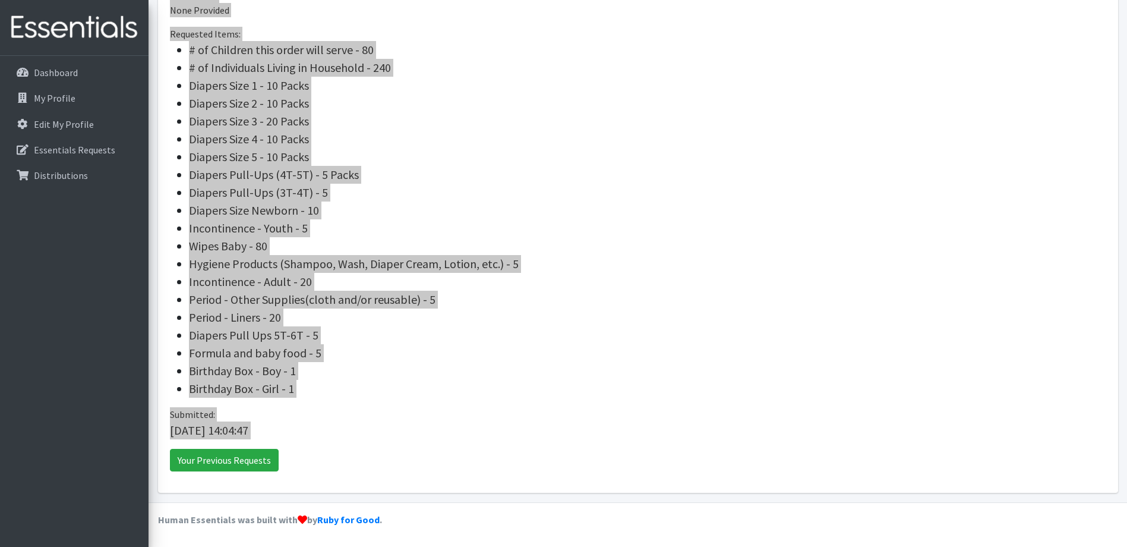
scroll to position [338, 0]
